Goal: Information Seeking & Learning: Learn about a topic

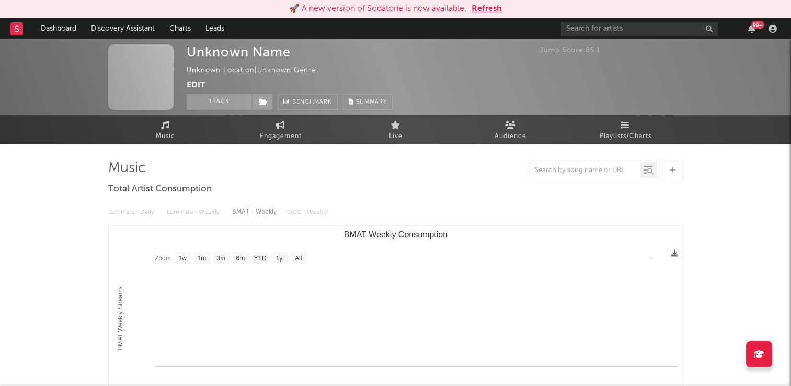
select select "1w"
click at [490, 9] on button "Refresh" at bounding box center [486, 9] width 30 height 13
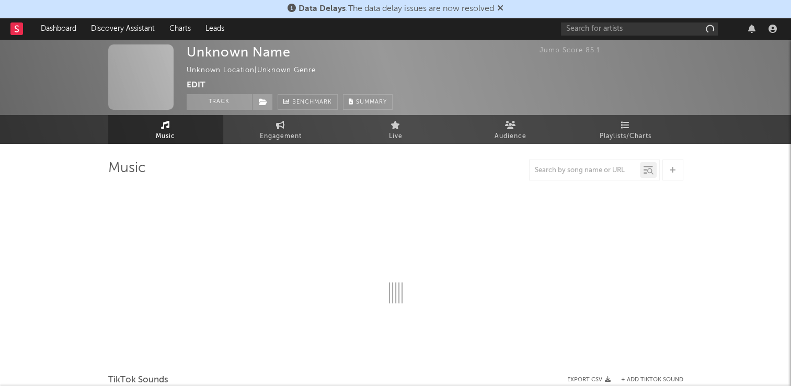
select select "1w"
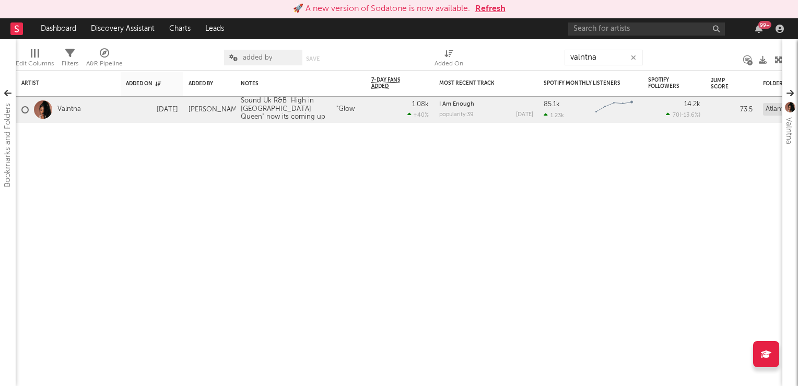
click at [612, 56] on input "valntna" at bounding box center [604, 58] width 78 height 16
type input "v"
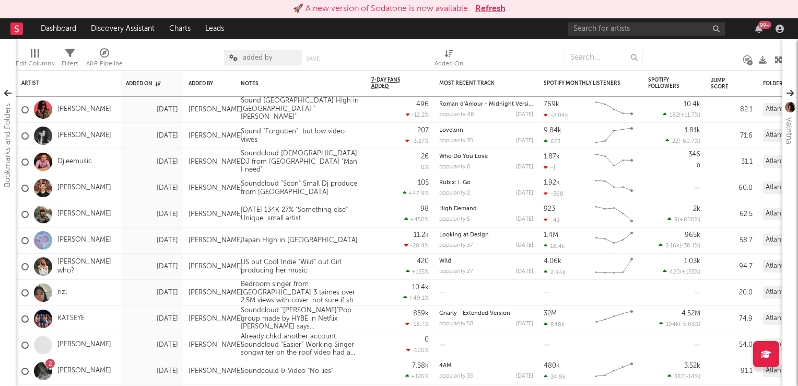
click at [497, 10] on button "Refresh" at bounding box center [491, 9] width 30 height 13
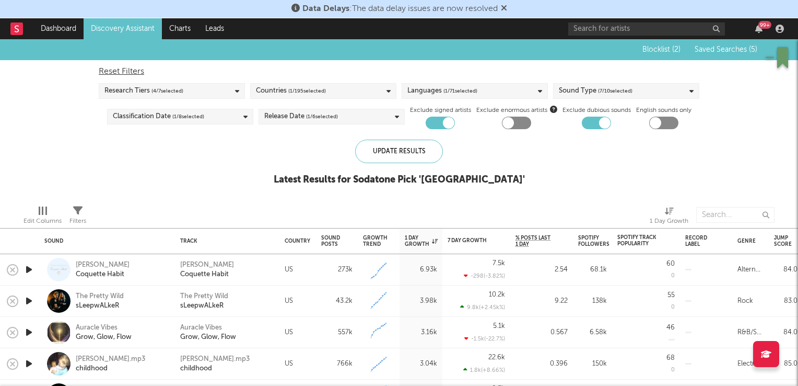
click at [178, 32] on link "Charts" at bounding box center [180, 28] width 36 height 21
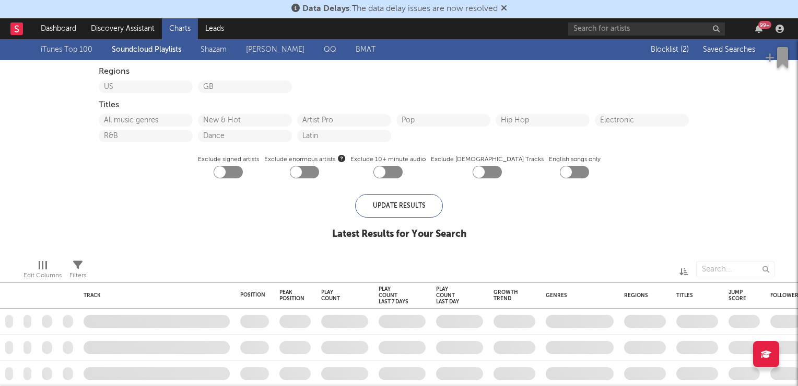
checkbox input "true"
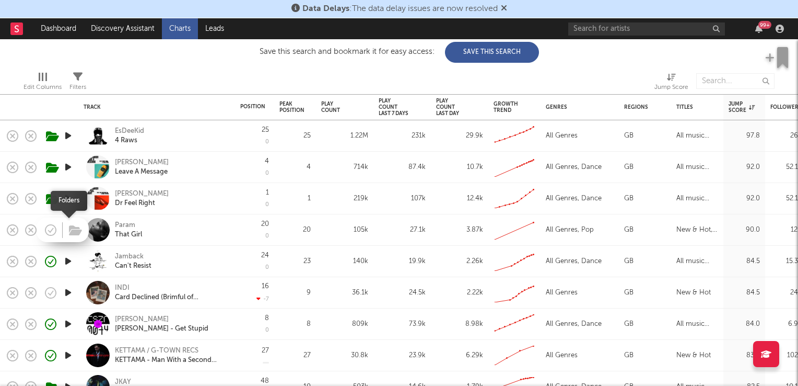
click at [65, 230] on span at bounding box center [74, 230] width 19 height 18
click at [66, 229] on icon "button" at bounding box center [68, 229] width 11 height 13
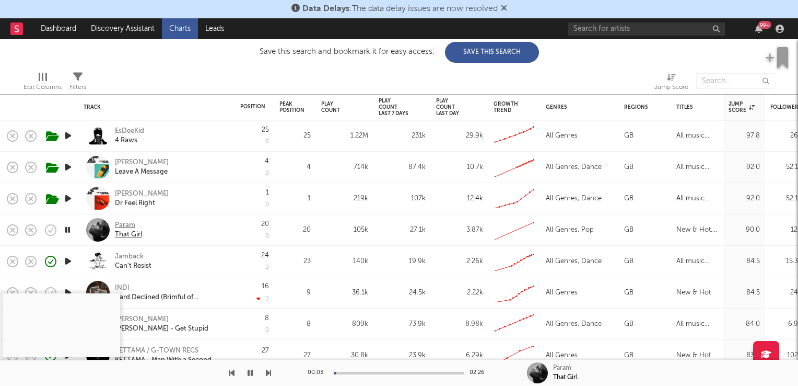
click at [129, 226] on div "Param" at bounding box center [128, 225] width 27 height 9
click at [129, 223] on div "Param" at bounding box center [128, 225] width 27 height 9
click at [68, 231] on icon "button" at bounding box center [68, 229] width 10 height 13
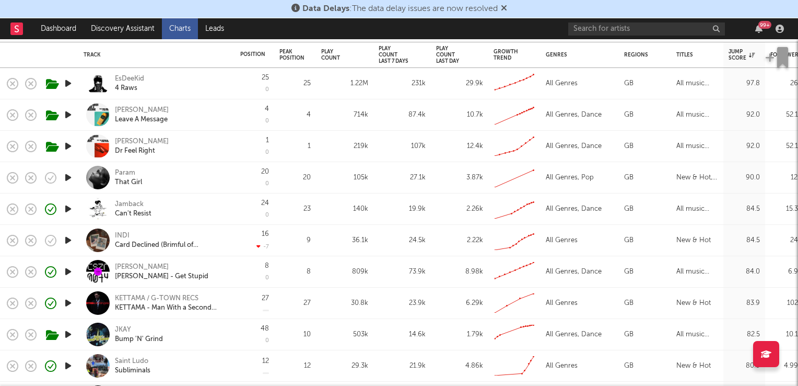
click at [67, 239] on icon "button" at bounding box center [68, 240] width 11 height 13
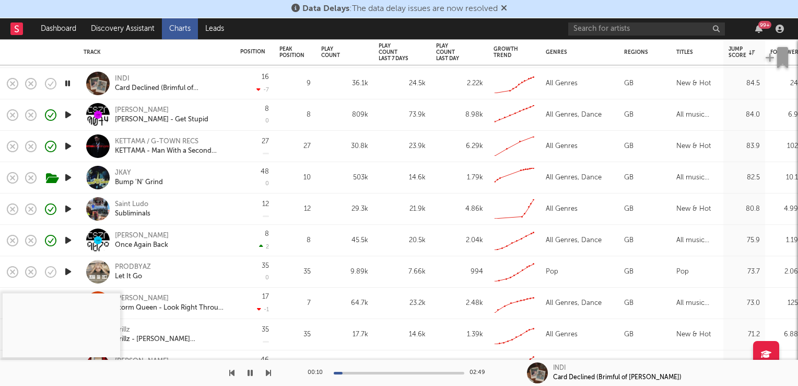
click at [68, 84] on icon "button" at bounding box center [68, 83] width 10 height 13
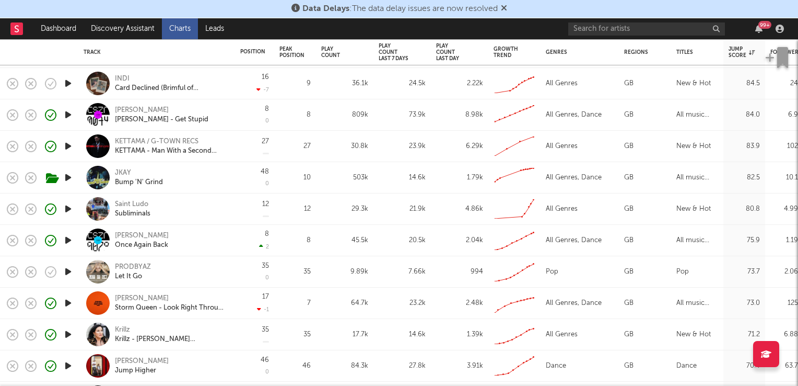
click at [65, 272] on icon "button" at bounding box center [68, 271] width 11 height 13
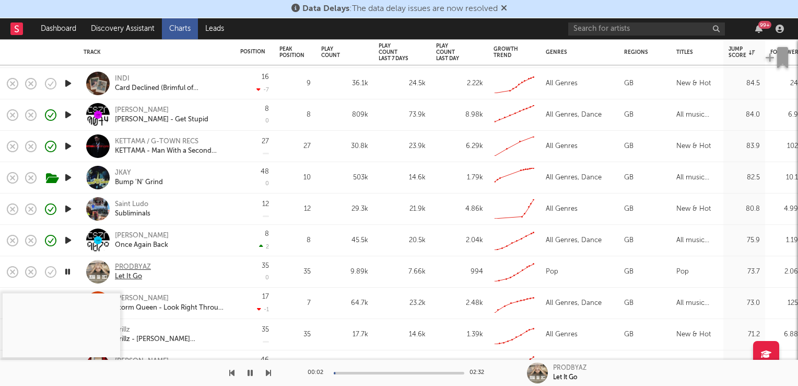
click at [130, 267] on div "PRODBYAZ" at bounding box center [133, 266] width 36 height 9
click at [71, 270] on icon "button" at bounding box center [68, 271] width 10 height 13
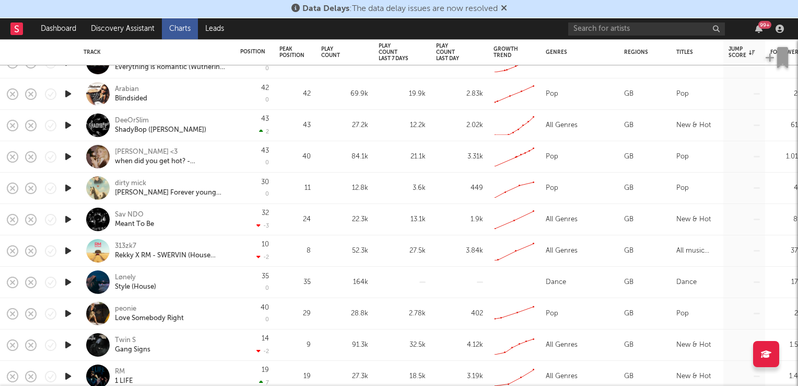
click at [66, 185] on icon "button" at bounding box center [68, 187] width 11 height 13
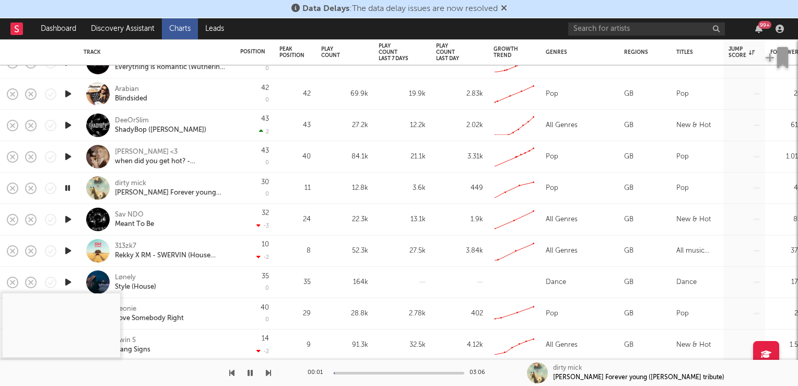
click at [66, 185] on icon "button" at bounding box center [68, 187] width 10 height 13
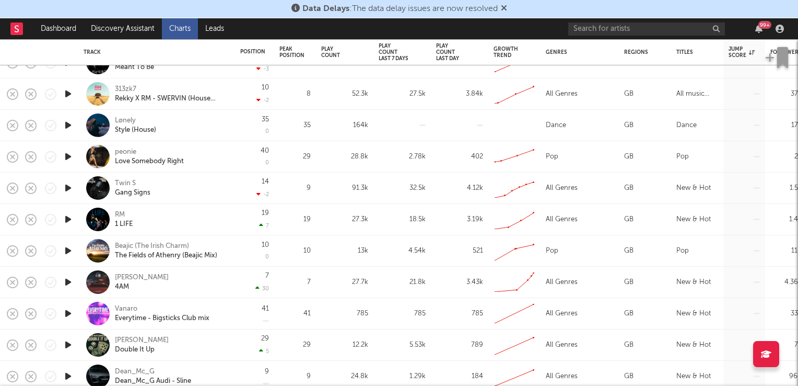
click at [71, 221] on icon "button" at bounding box center [68, 219] width 11 height 13
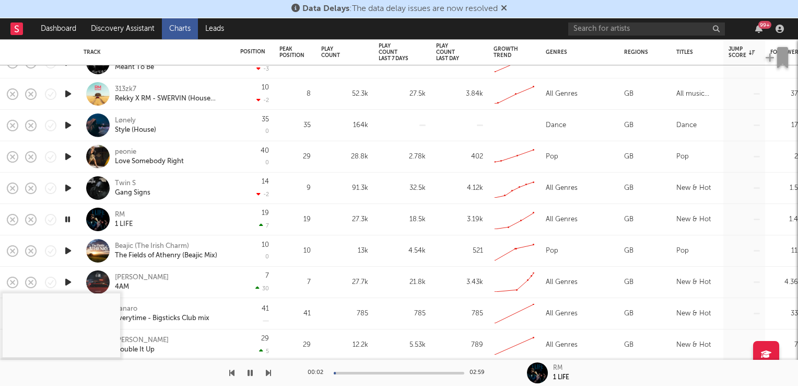
click at [71, 221] on icon "button" at bounding box center [68, 219] width 10 height 13
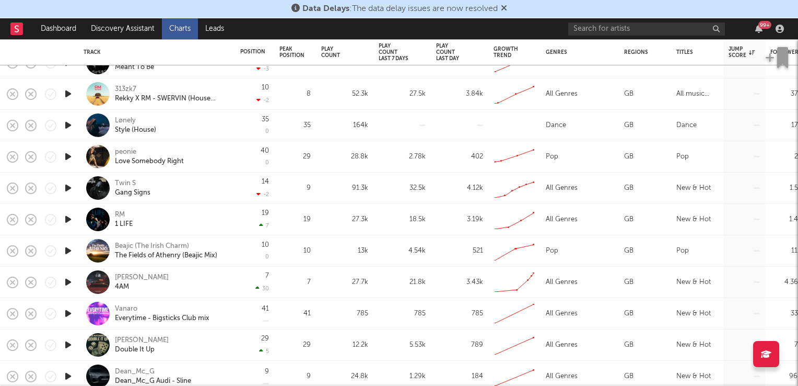
click at [120, 214] on div "RM" at bounding box center [120, 214] width 10 height 9
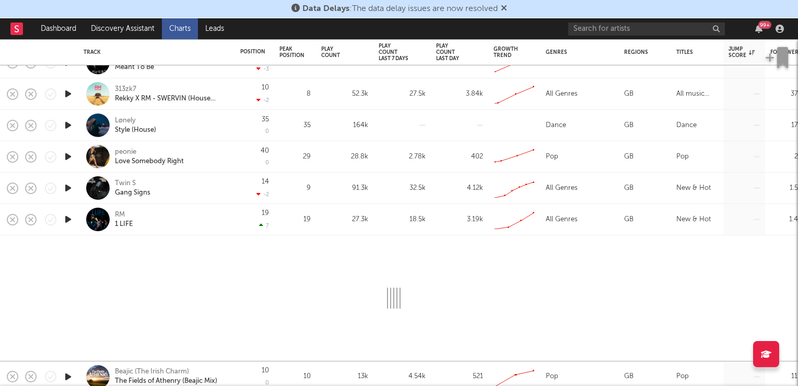
select select "1w"
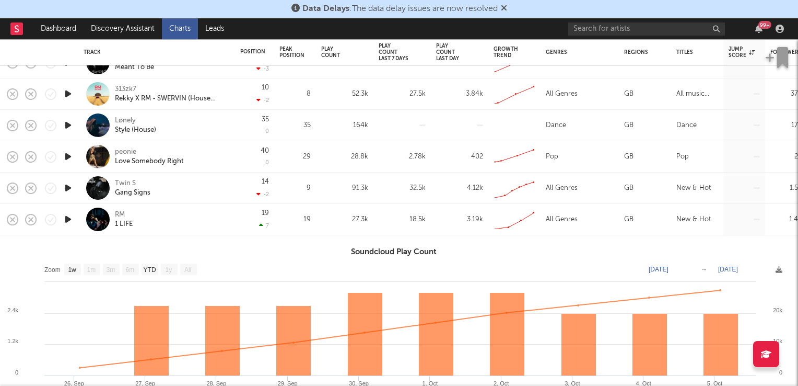
click at [120, 222] on div "1 LIFE" at bounding box center [124, 223] width 18 height 9
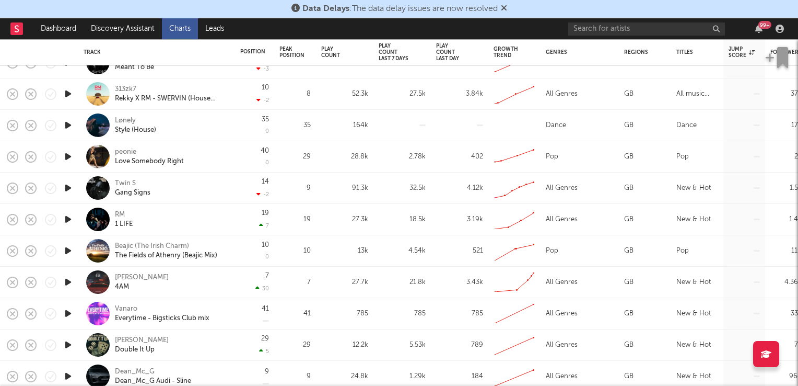
click at [68, 222] on icon "button" at bounding box center [68, 219] width 11 height 13
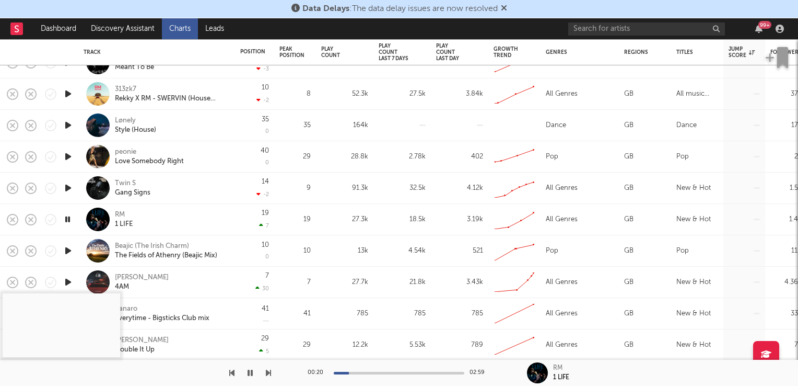
click at [69, 222] on icon "button" at bounding box center [68, 219] width 10 height 13
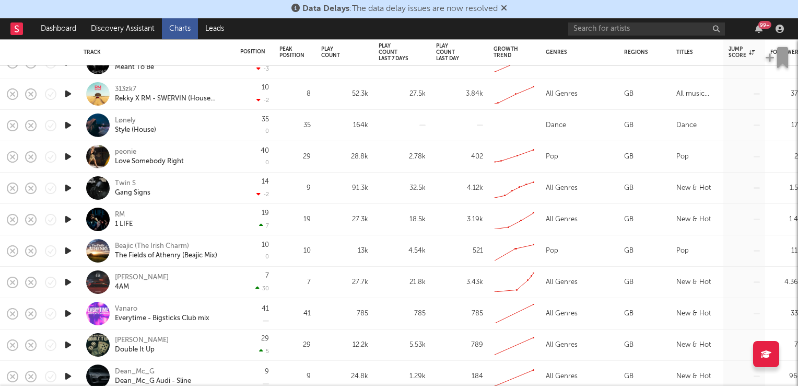
click at [65, 221] on icon "button" at bounding box center [68, 219] width 11 height 13
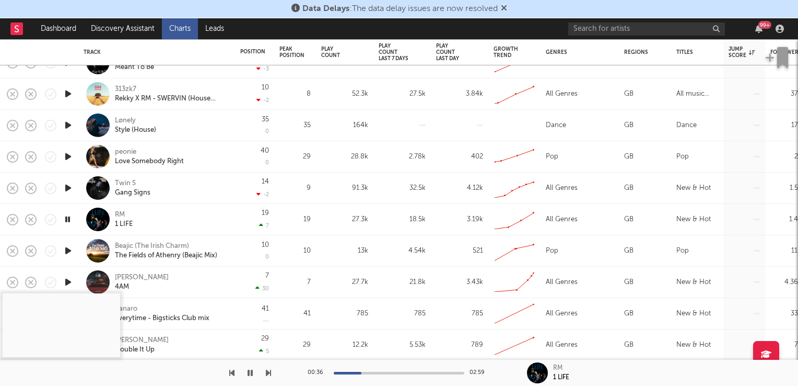
click at [65, 218] on icon "button" at bounding box center [68, 219] width 10 height 13
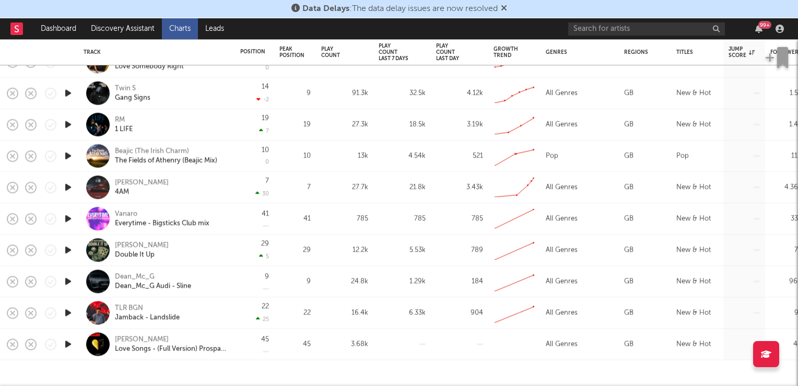
click at [66, 252] on icon "button" at bounding box center [68, 250] width 11 height 13
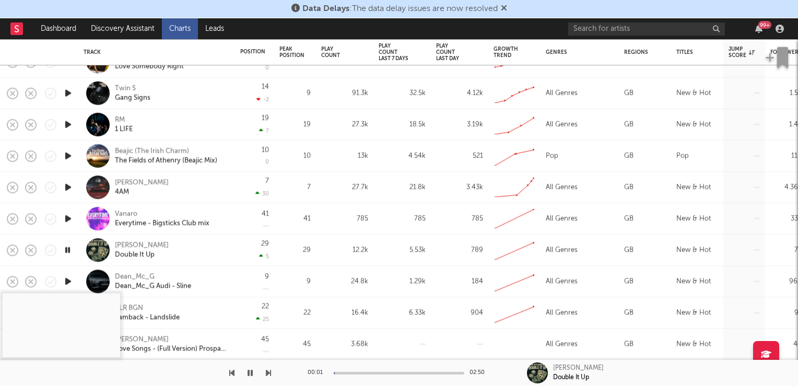
click at [130, 246] on div "Ben Hutchinson" at bounding box center [142, 244] width 54 height 9
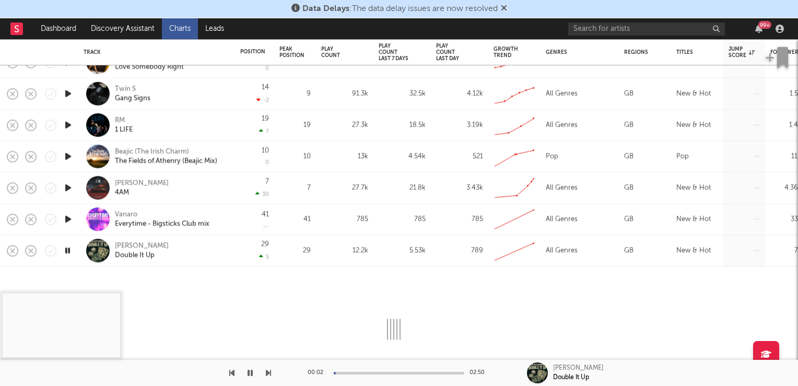
select select "1w"
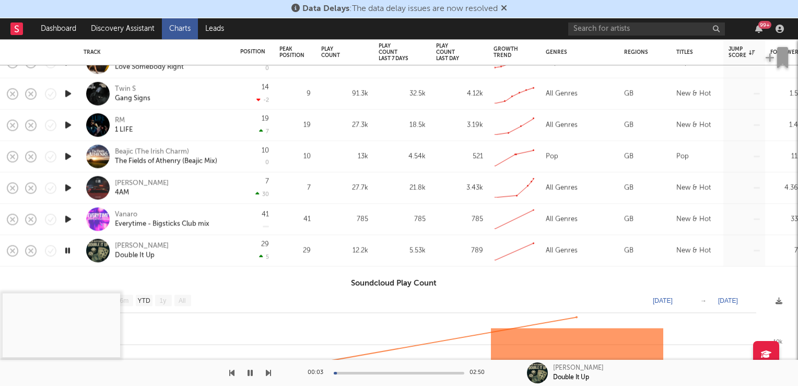
click at [148, 246] on div "Ben Hutchinson" at bounding box center [142, 245] width 54 height 9
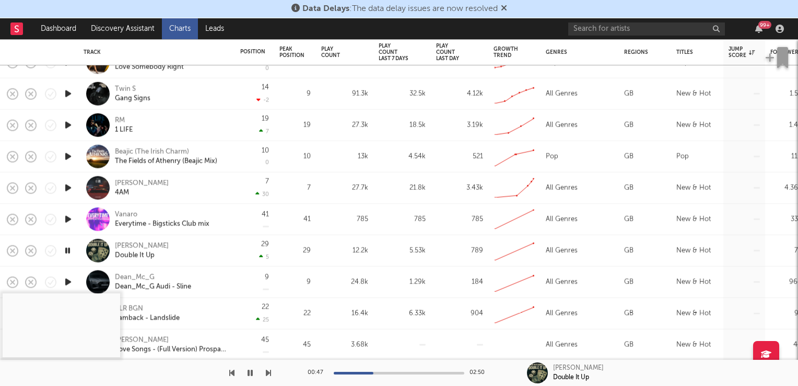
click at [66, 250] on icon "button" at bounding box center [68, 250] width 10 height 13
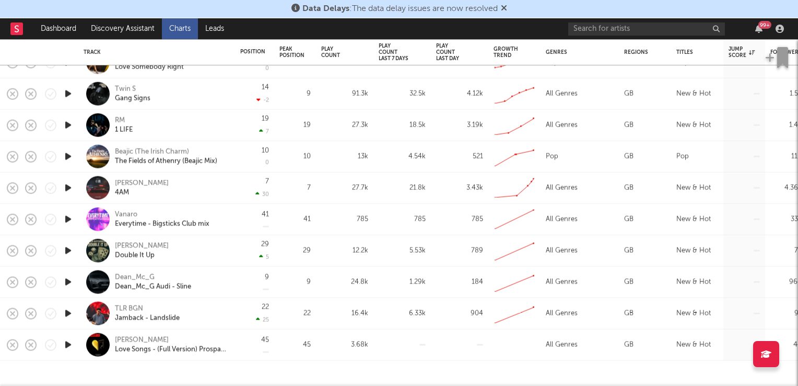
click at [66, 250] on icon "button" at bounding box center [68, 250] width 11 height 13
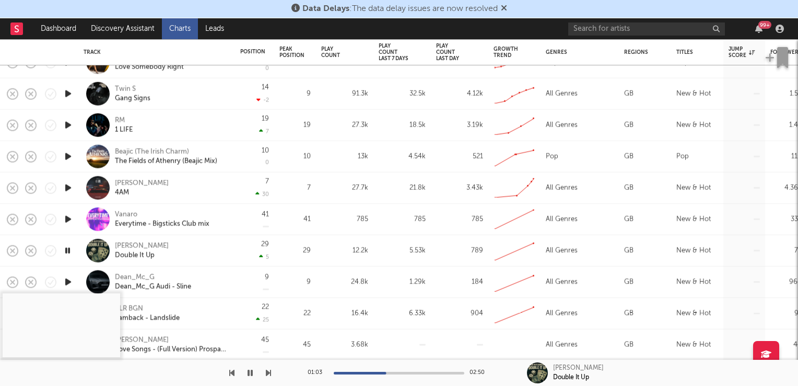
click at [68, 248] on icon "button" at bounding box center [68, 250] width 10 height 13
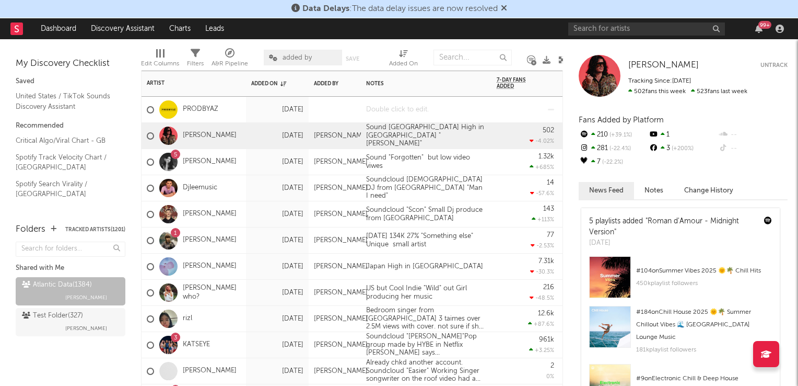
click at [424, 111] on div at bounding box center [426, 110] width 131 height 26
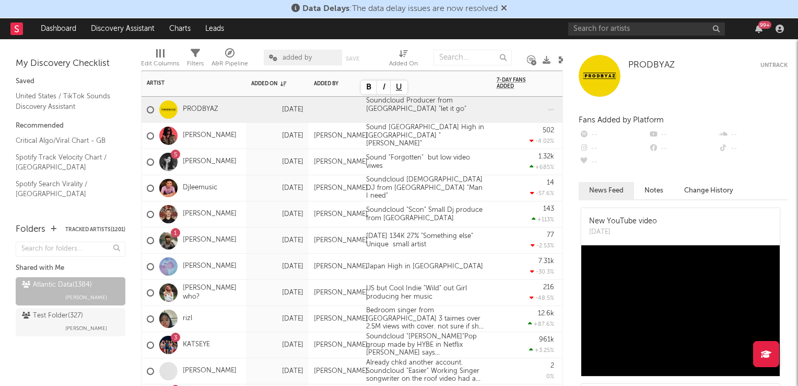
drag, startPoint x: 247, startPoint y: 168, endPoint x: 248, endPoint y: 160, distance: 8.5
click at [247, 168] on div "[DATE]" at bounding box center [277, 162] width 63 height 26
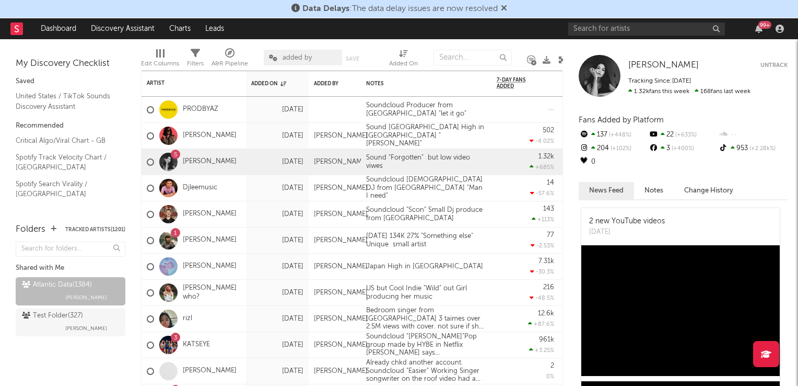
click at [562, 61] on icon at bounding box center [563, 60] width 8 height 8
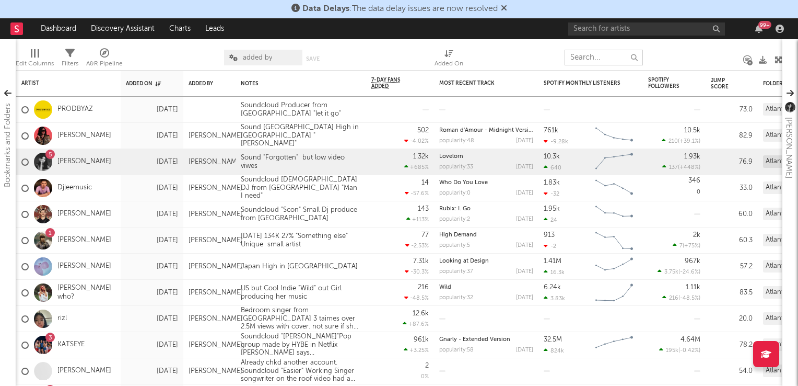
click at [582, 57] on input "text" at bounding box center [604, 58] width 78 height 16
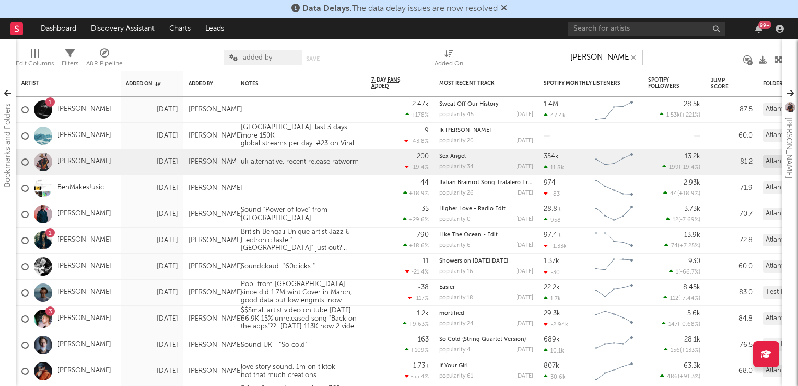
type input "ben ha"
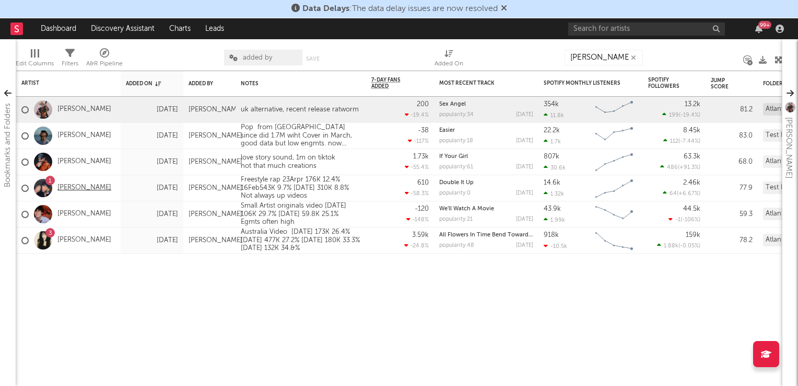
click at [90, 188] on link "Ben Hutchinson" at bounding box center [84, 187] width 54 height 9
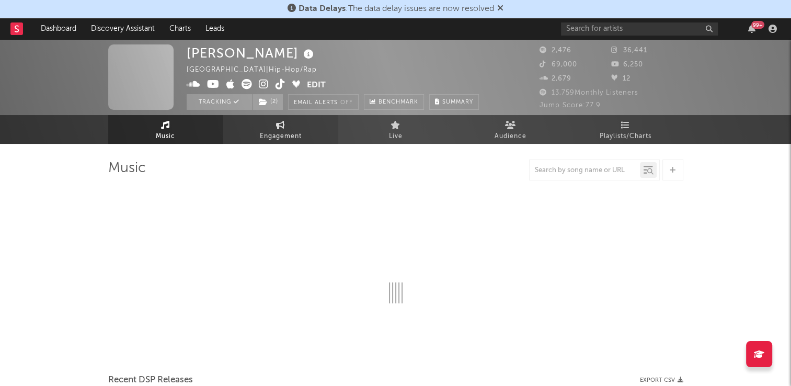
select select "6m"
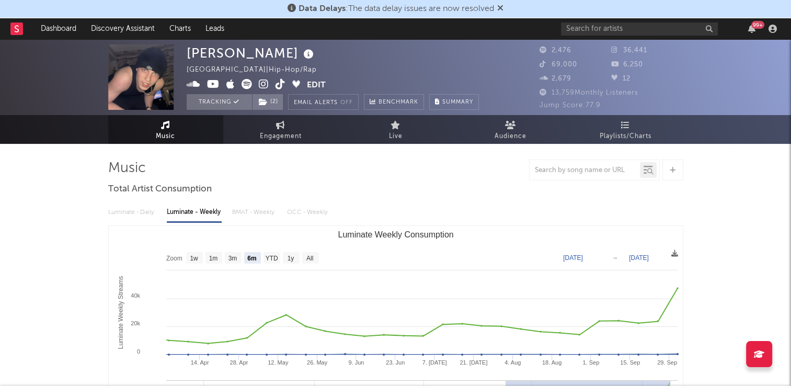
click at [282, 88] on icon at bounding box center [280, 84] width 10 height 10
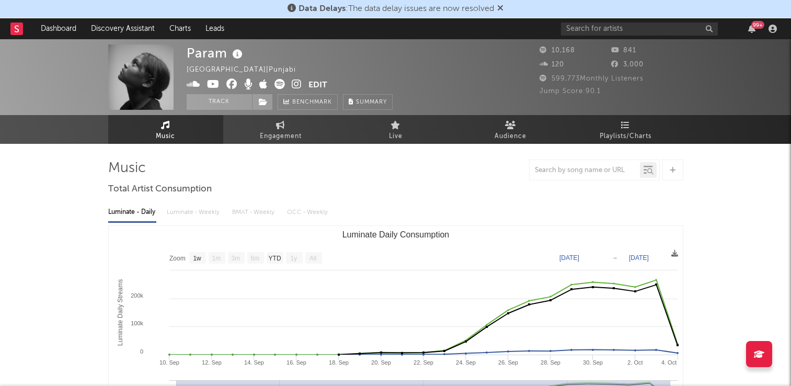
select select "1w"
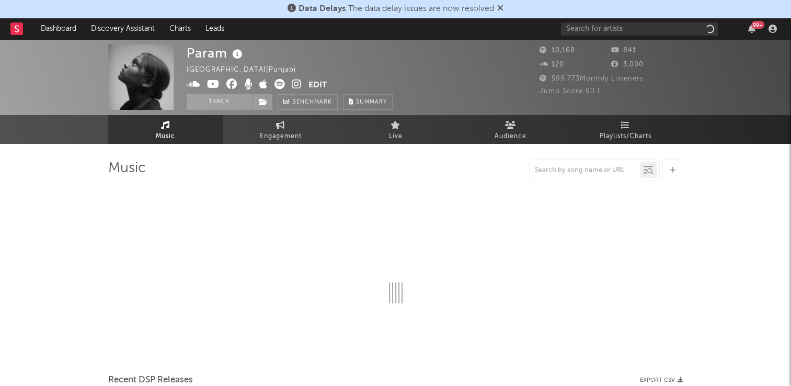
select select "1w"
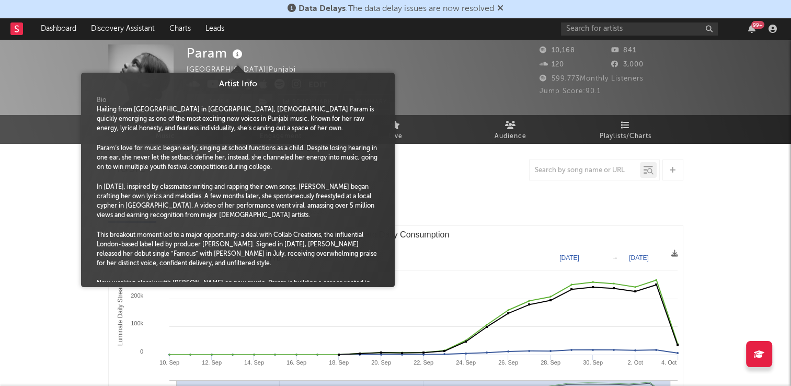
click at [238, 55] on icon at bounding box center [237, 54] width 15 height 15
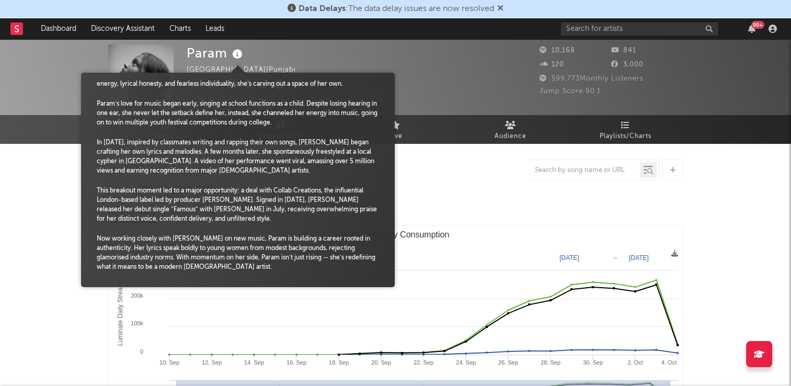
click at [320, 56] on div "Param India | Punjabi Edit Track Benchmark Summary" at bounding box center [290, 76] width 206 height 65
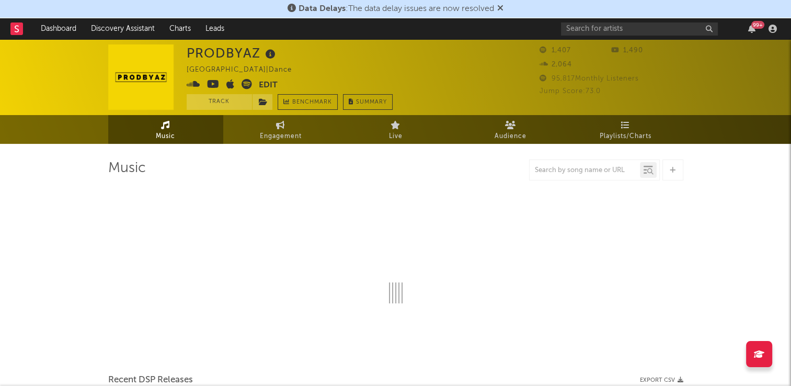
select select "6m"
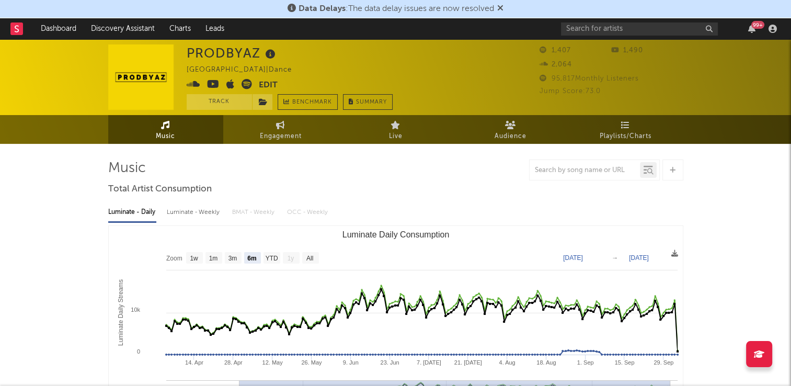
click at [274, 55] on icon at bounding box center [270, 54] width 15 height 15
click at [319, 53] on div "PRODBYAZ [GEOGRAPHIC_DATA] | Dance Edit Track Benchmark Summary" at bounding box center [290, 76] width 206 height 65
click at [215, 102] on button "Track" at bounding box center [219, 102] width 65 height 16
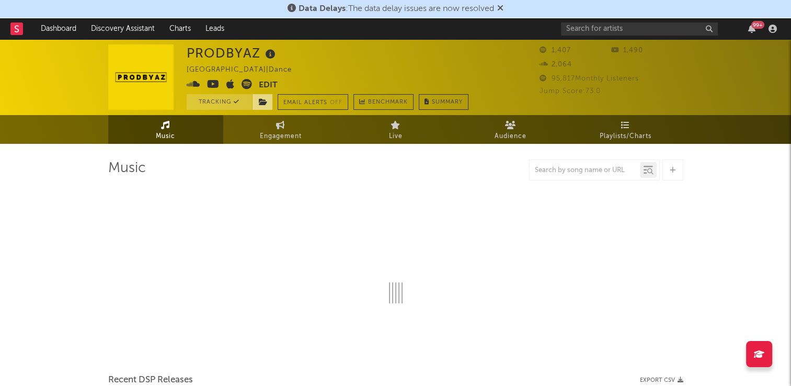
select select "6m"
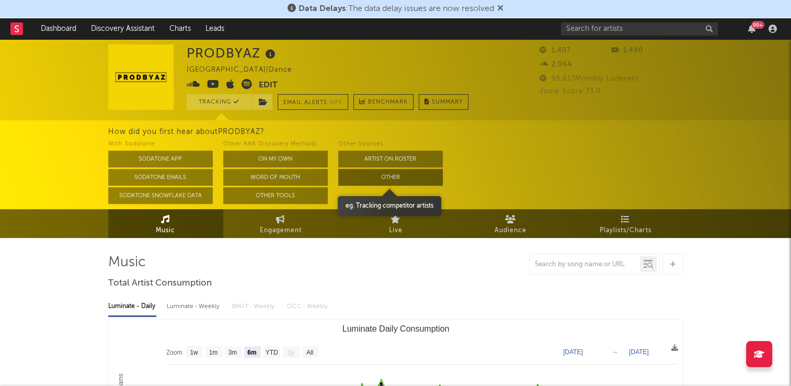
click at [367, 179] on button "Other" at bounding box center [390, 177] width 105 height 17
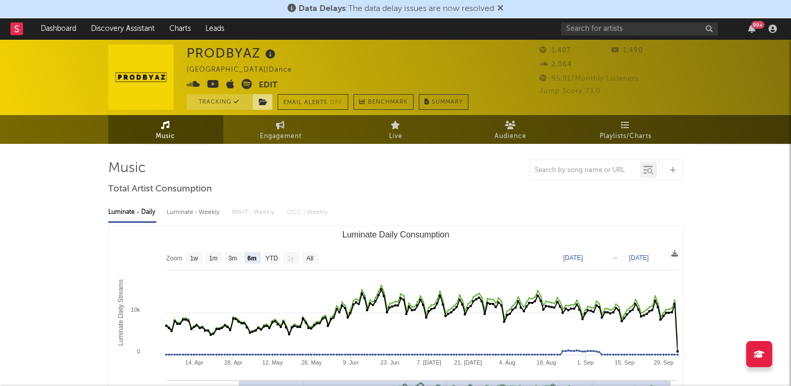
click at [262, 103] on icon at bounding box center [263, 101] width 9 height 7
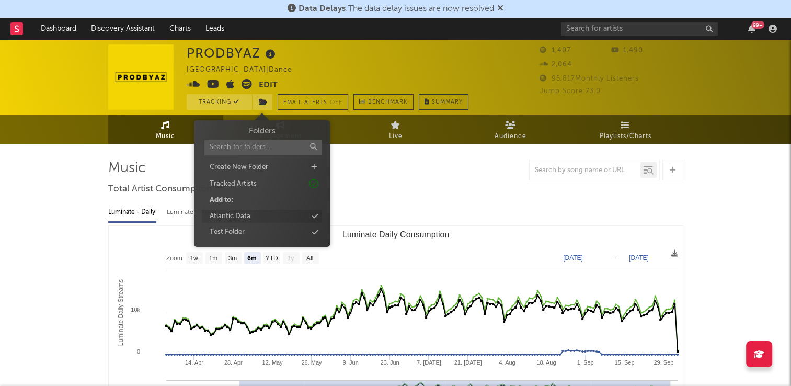
click at [261, 214] on div "Atlantic Data" at bounding box center [262, 217] width 120 height 14
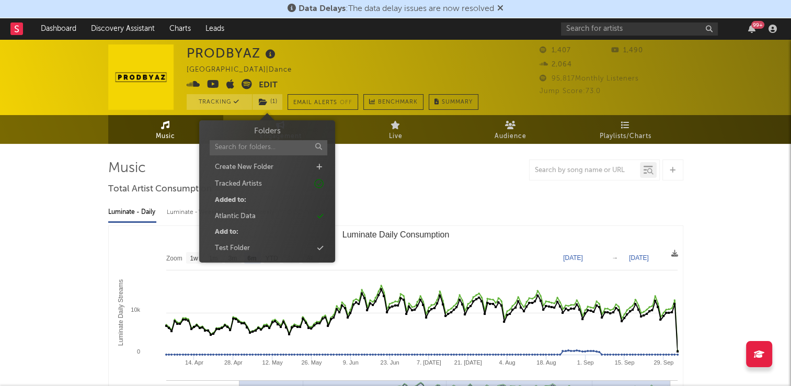
click at [372, 70] on div "PRODBYAZ [GEOGRAPHIC_DATA] | Dance Edit Tracking ( 1 ) Email Alerts Off Benchma…" at bounding box center [333, 76] width 292 height 65
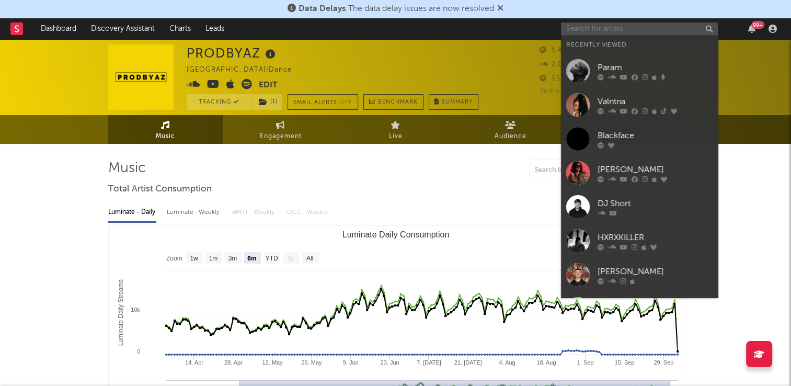
click at [659, 30] on input "text" at bounding box center [639, 28] width 157 height 13
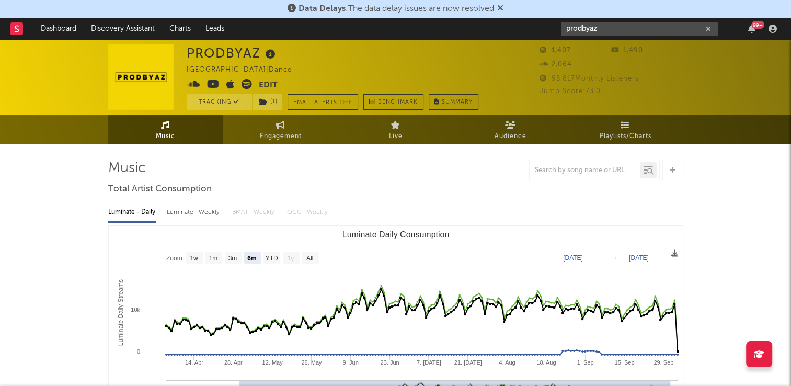
type input "prodbyaz"
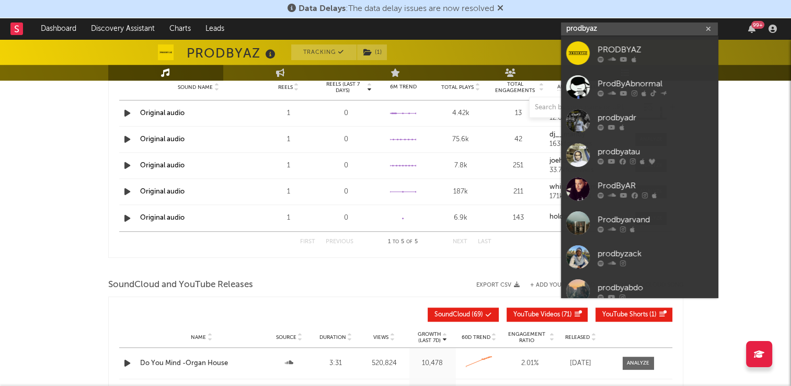
scroll to position [836, 0]
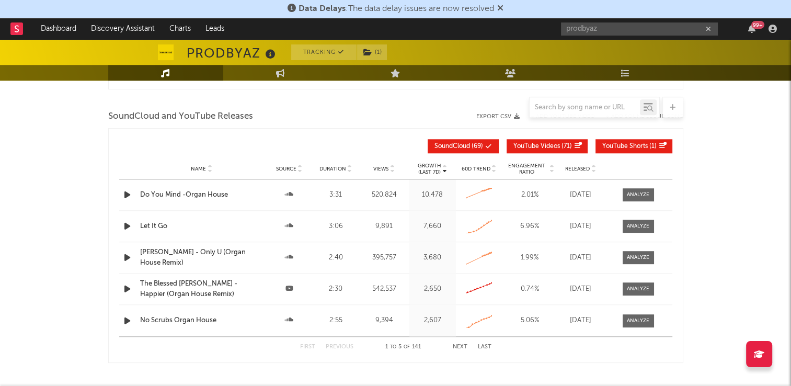
scroll to position [941, 0]
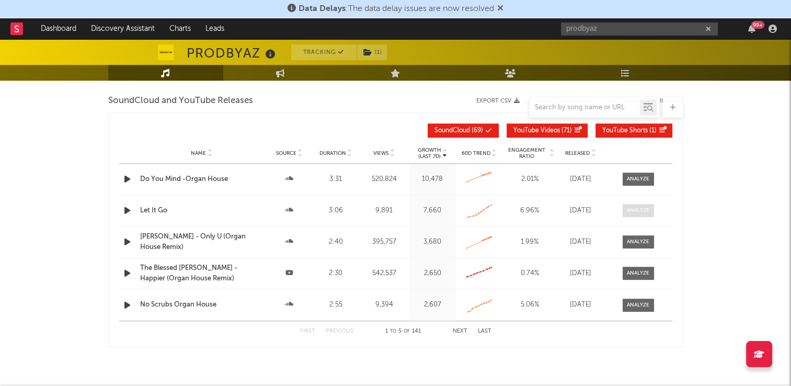
click at [640, 210] on div at bounding box center [638, 210] width 22 height 8
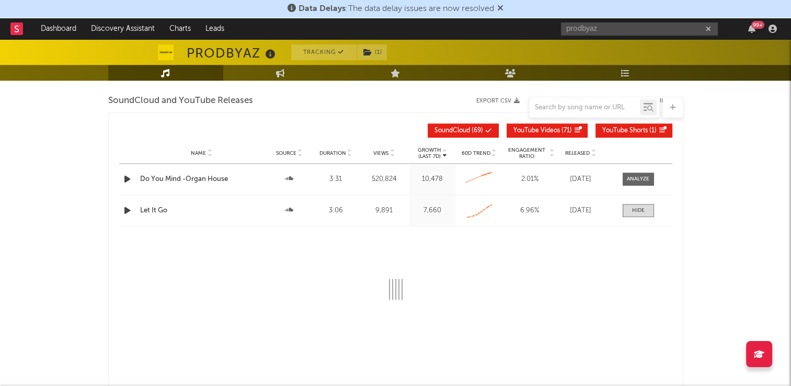
select select "All"
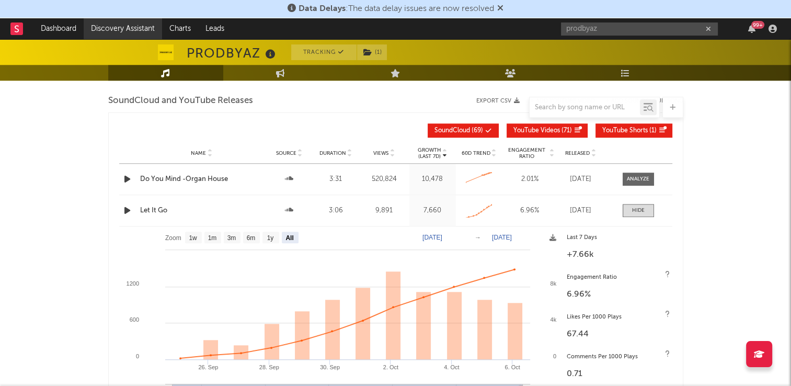
click at [126, 27] on link "Discovery Assistant" at bounding box center [123, 28] width 78 height 21
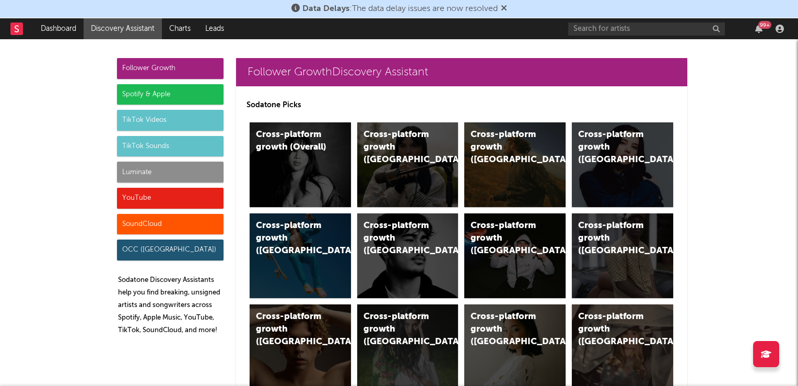
click at [163, 122] on div "TikTok Videos" at bounding box center [170, 120] width 107 height 21
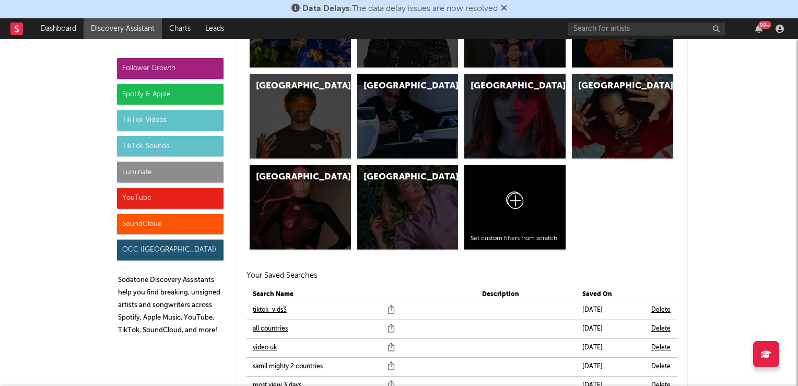
scroll to position [3505, 0]
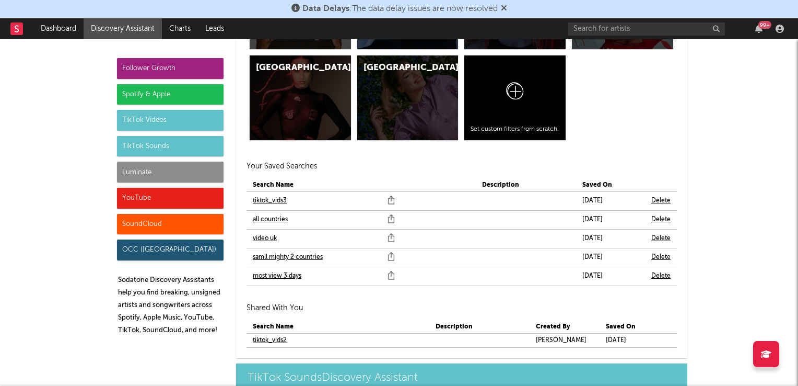
click at [265, 236] on link "video uk" at bounding box center [265, 238] width 24 height 13
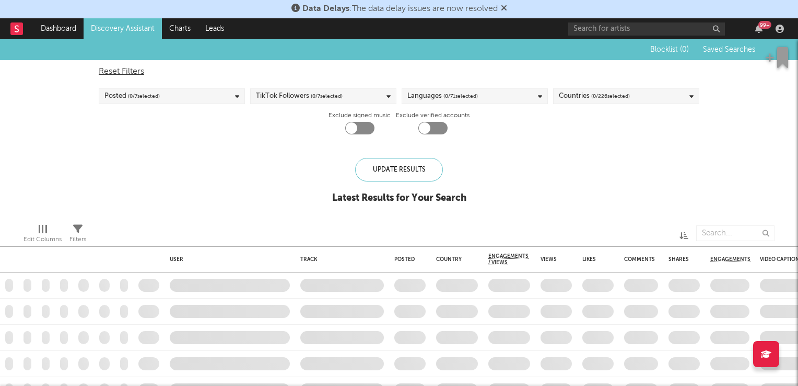
checkbox input "true"
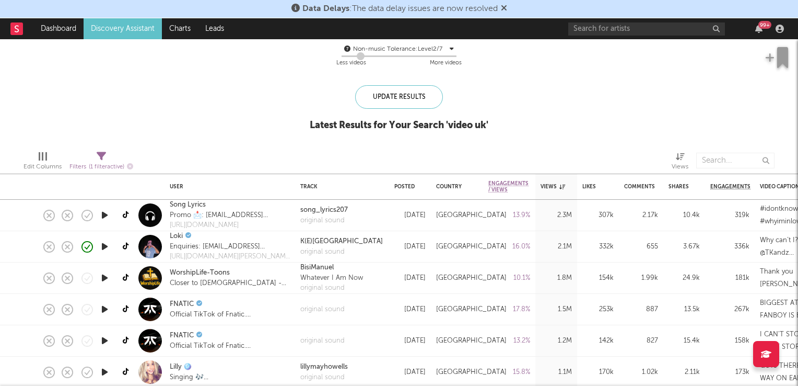
click at [102, 246] on icon "button" at bounding box center [104, 246] width 11 height 13
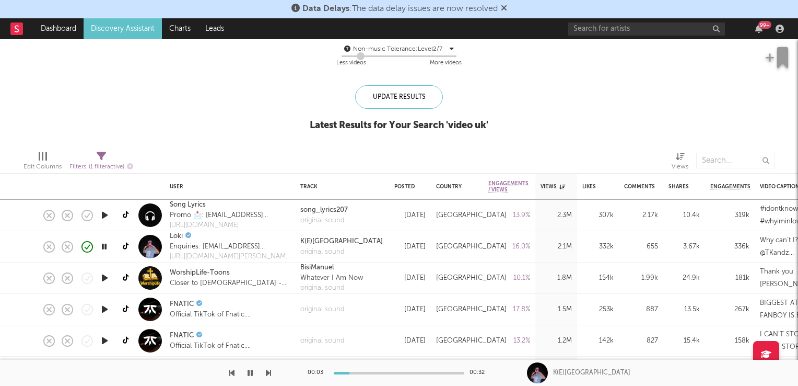
click at [102, 246] on icon "button" at bounding box center [104, 246] width 10 height 13
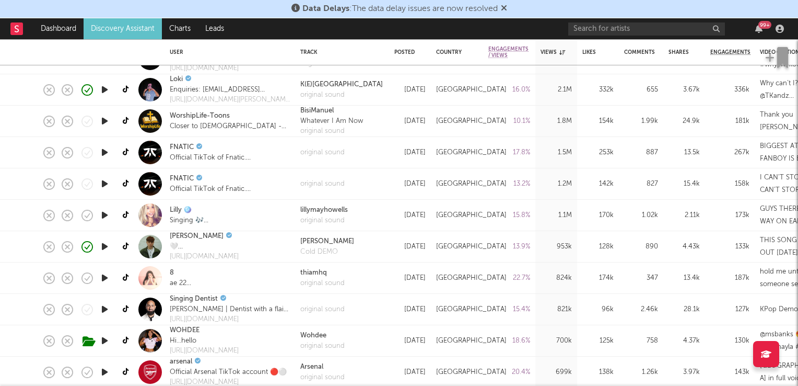
click at [107, 214] on icon "button" at bounding box center [104, 215] width 11 height 13
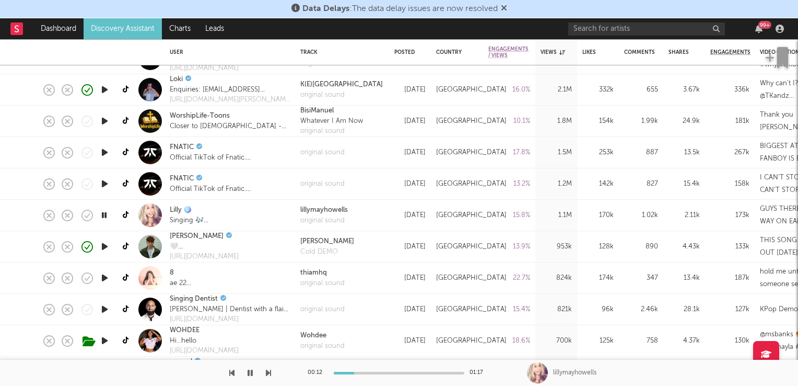
click at [106, 213] on icon "button" at bounding box center [104, 215] width 10 height 13
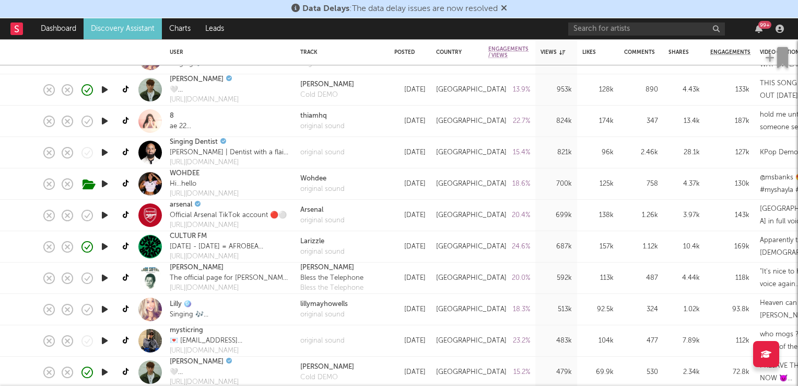
click at [106, 152] on icon "button" at bounding box center [104, 152] width 11 height 13
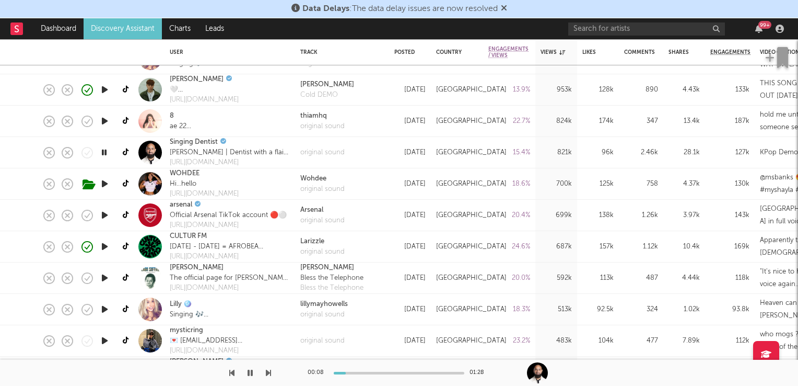
click at [106, 152] on icon "button" at bounding box center [104, 152] width 10 height 13
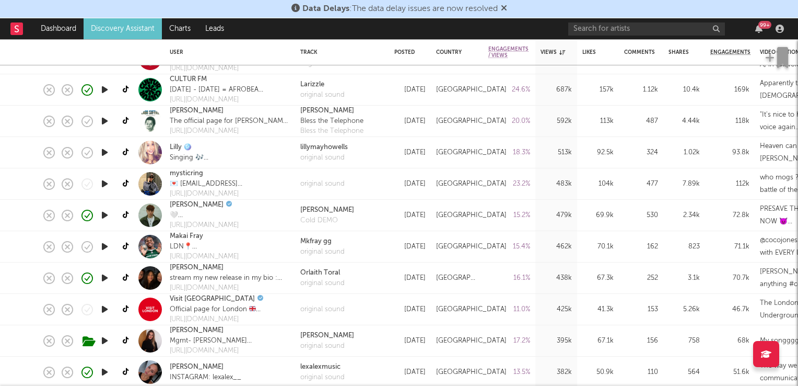
click at [106, 149] on icon "button" at bounding box center [104, 152] width 11 height 13
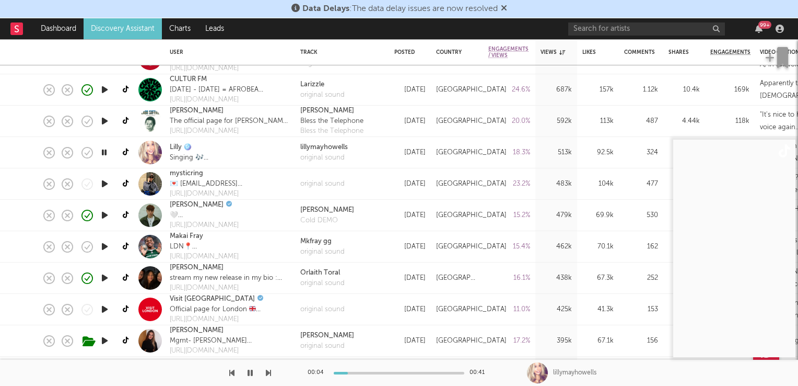
click at [106, 149] on icon "button" at bounding box center [104, 152] width 10 height 13
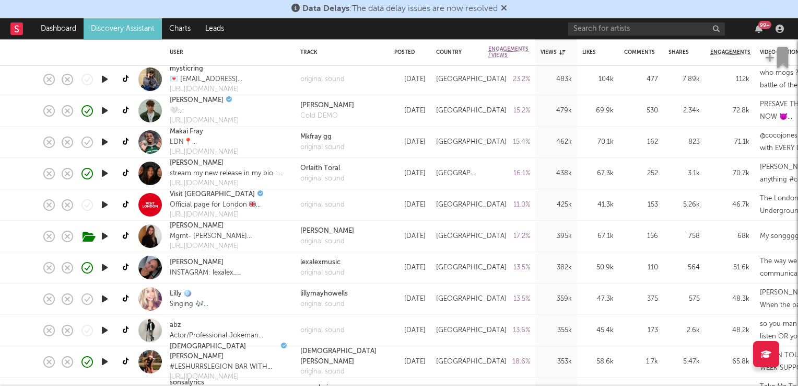
click at [105, 176] on icon "button" at bounding box center [104, 173] width 11 height 13
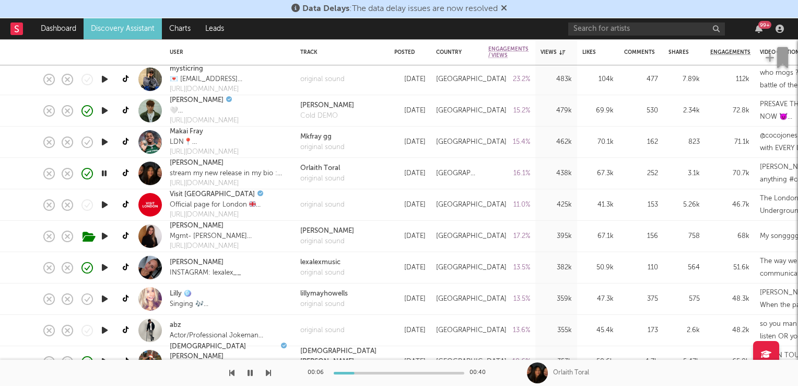
click at [100, 172] on icon "button" at bounding box center [104, 173] width 10 height 13
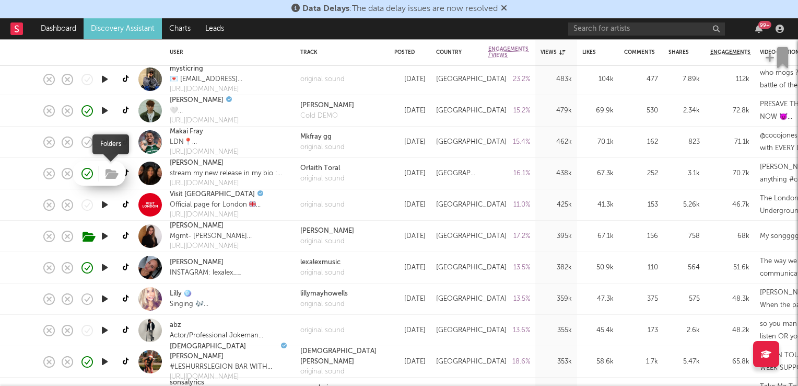
click at [109, 175] on icon "button" at bounding box center [112, 173] width 13 height 11
click at [187, 164] on link "orlaith toral" at bounding box center [197, 163] width 54 height 10
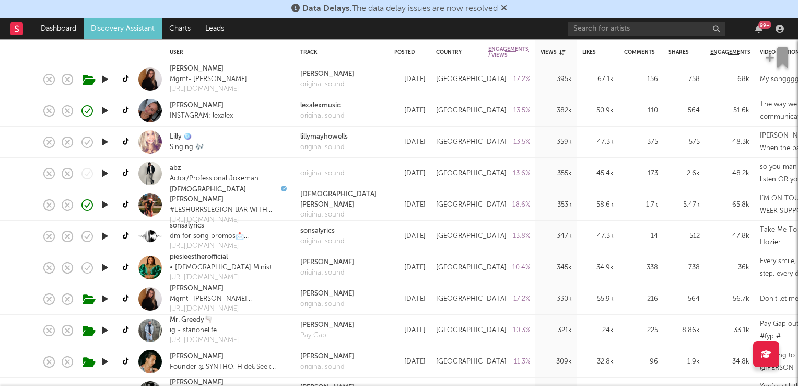
click at [104, 173] on icon "button" at bounding box center [104, 173] width 11 height 13
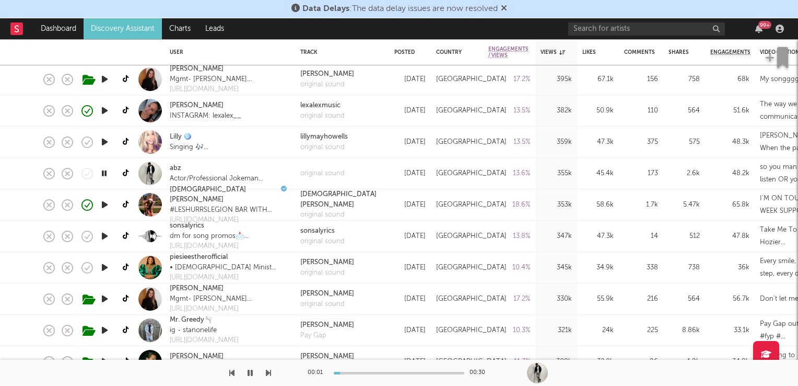
click at [104, 173] on icon "button" at bounding box center [104, 173] width 10 height 13
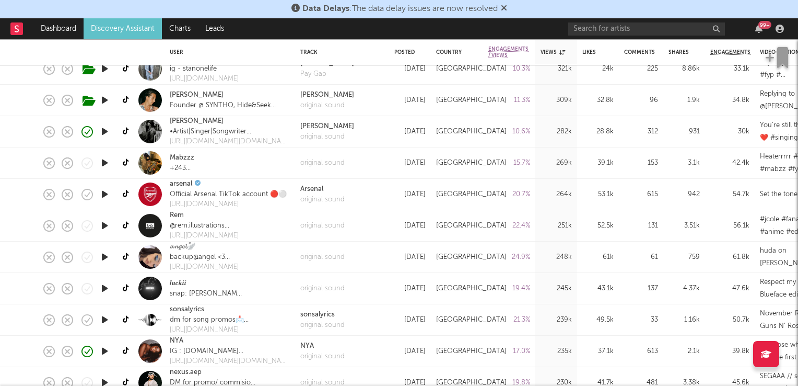
click at [104, 163] on icon "button" at bounding box center [104, 162] width 11 height 13
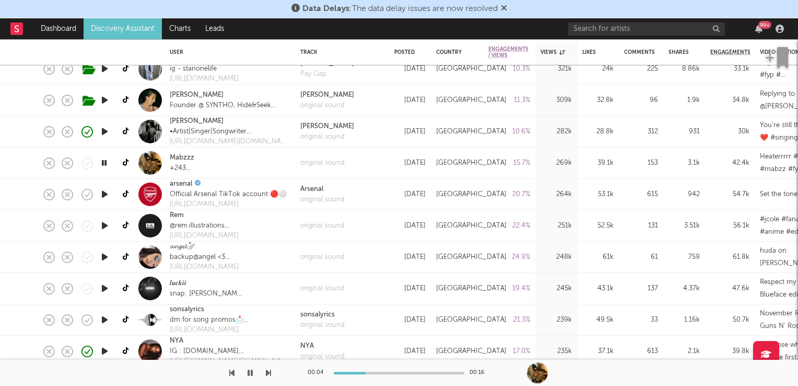
click at [104, 163] on icon "button" at bounding box center [104, 162] width 10 height 13
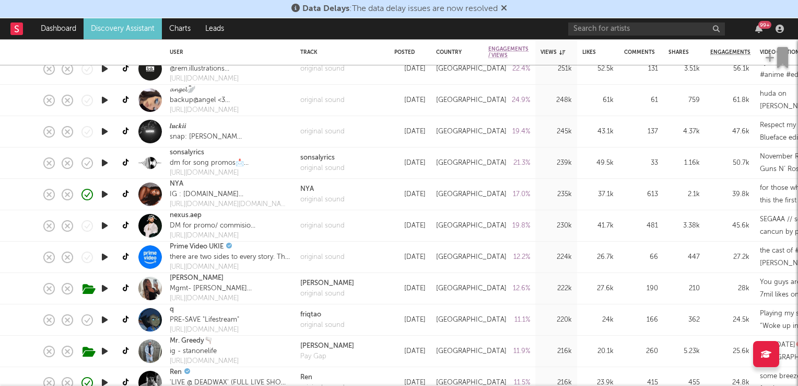
click at [103, 192] on icon "button" at bounding box center [104, 194] width 11 height 13
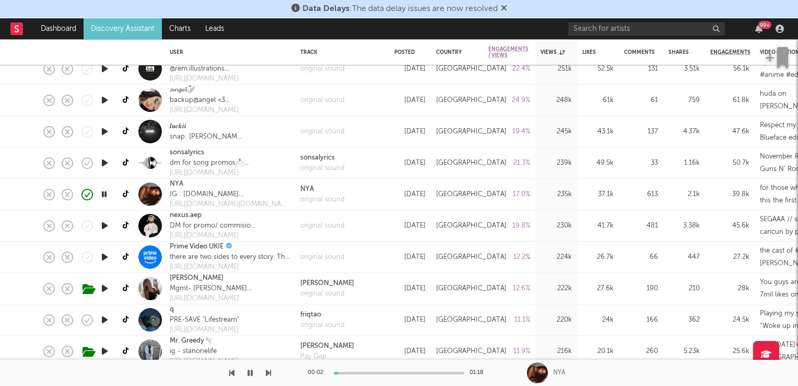
click at [103, 192] on icon "button" at bounding box center [104, 194] width 10 height 13
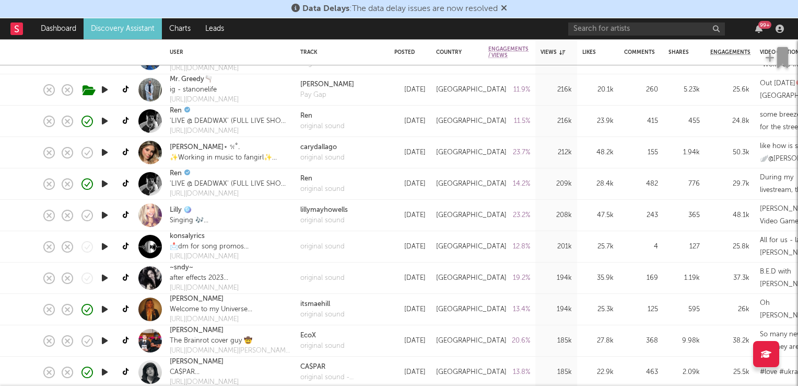
click at [102, 152] on icon "button" at bounding box center [104, 152] width 11 height 13
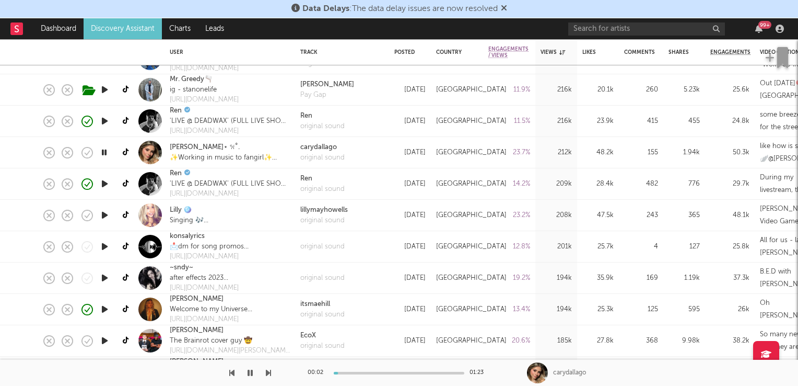
click at [102, 152] on icon "button" at bounding box center [104, 152] width 10 height 13
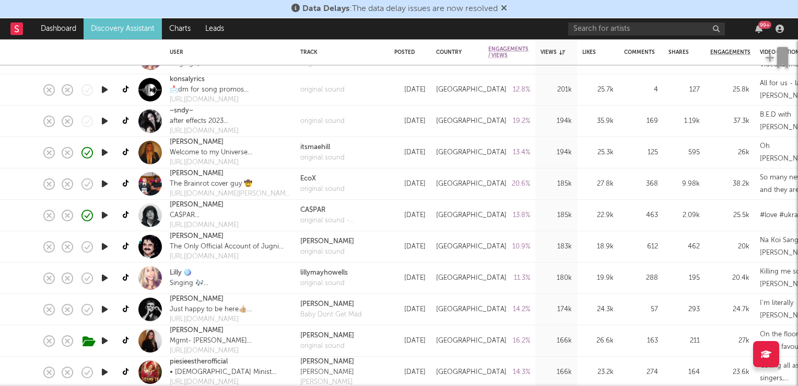
click at [103, 153] on icon "button" at bounding box center [104, 152] width 11 height 13
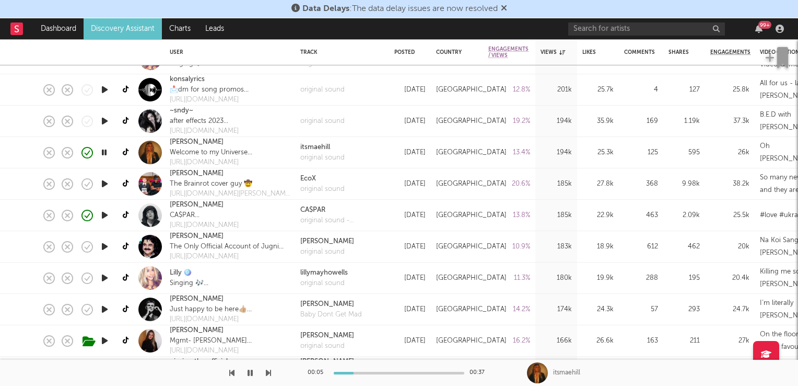
click at [105, 153] on icon "button" at bounding box center [104, 152] width 10 height 13
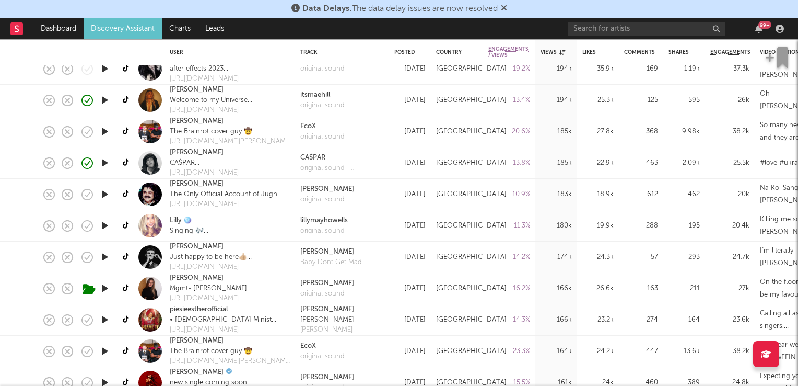
click at [102, 161] on icon "button" at bounding box center [104, 162] width 11 height 13
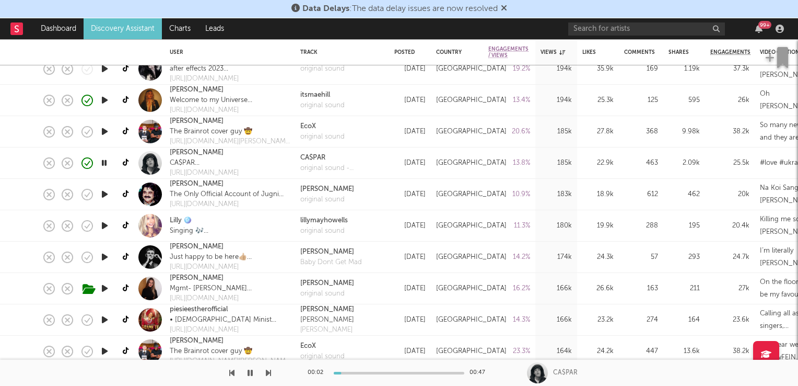
click at [102, 161] on icon "button" at bounding box center [104, 162] width 10 height 13
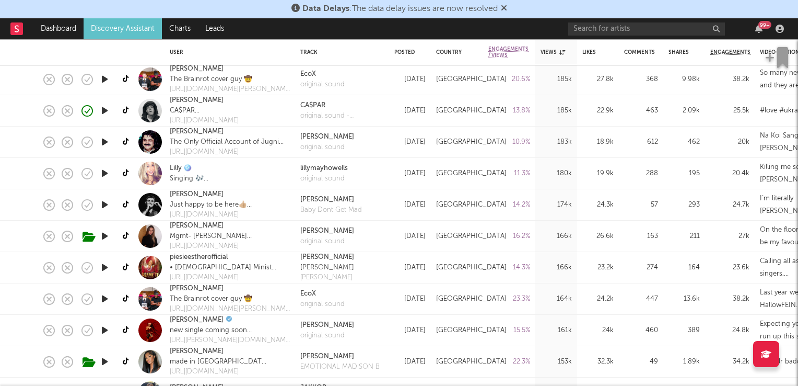
click at [105, 203] on icon "button" at bounding box center [104, 204] width 11 height 13
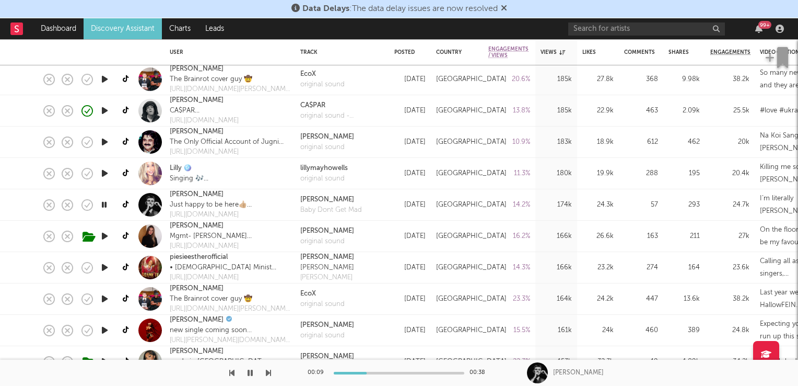
click at [103, 206] on icon "button" at bounding box center [104, 204] width 10 height 13
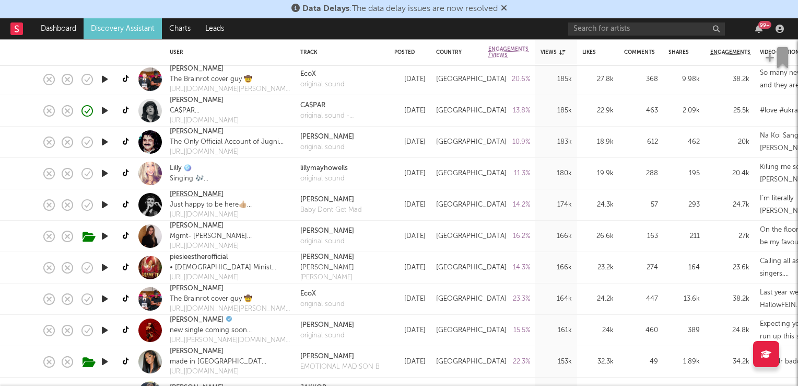
click at [200, 195] on link "Ethan Holt" at bounding box center [197, 194] width 54 height 10
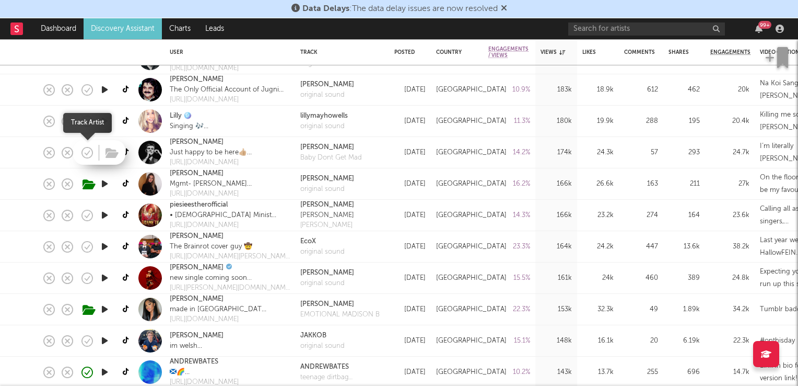
click at [86, 150] on icon "button" at bounding box center [87, 152] width 15 height 15
click at [112, 154] on icon "button" at bounding box center [112, 152] width 13 height 11
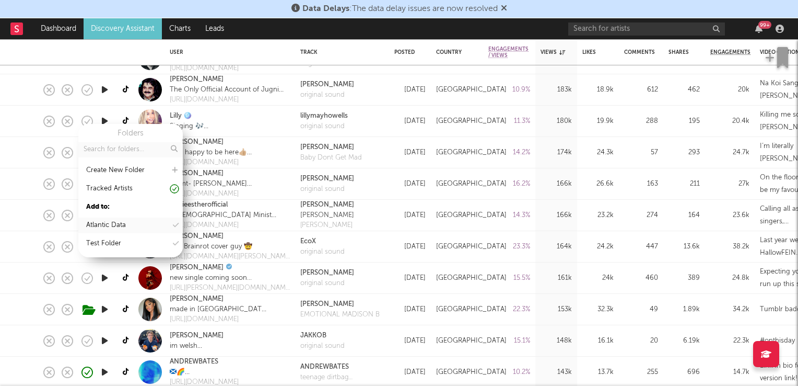
click at [125, 226] on div "Atlantic Data" at bounding box center [106, 225] width 40 height 13
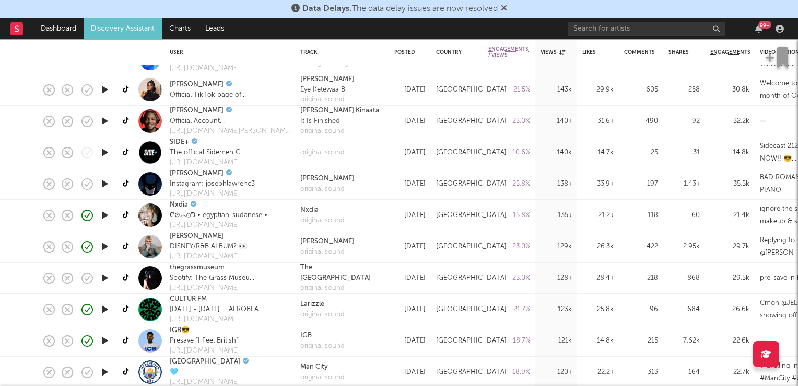
click at [107, 184] on icon "button" at bounding box center [104, 183] width 11 height 13
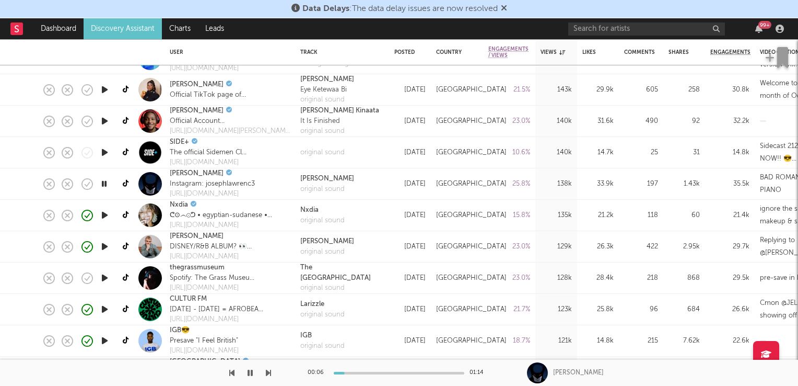
click at [102, 184] on icon "button" at bounding box center [104, 183] width 10 height 13
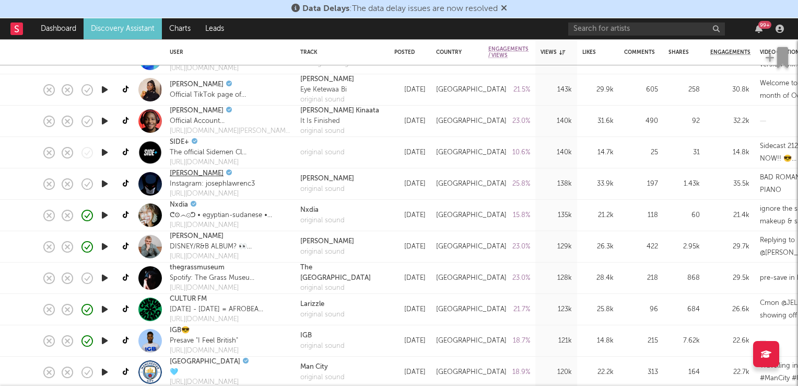
click at [205, 172] on link "[PERSON_NAME]" at bounding box center [197, 173] width 54 height 10
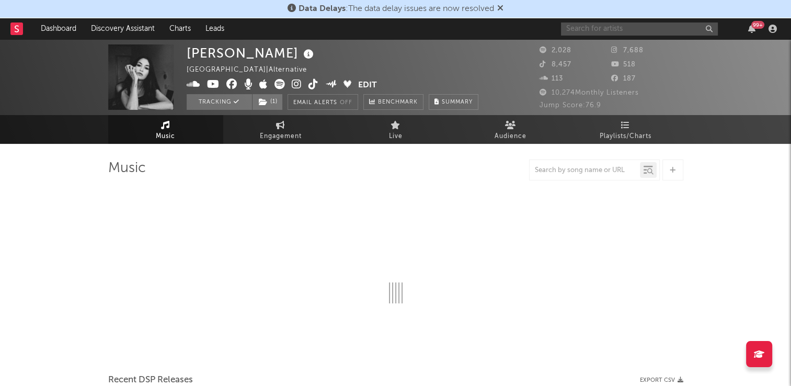
click at [615, 29] on input "text" at bounding box center [639, 28] width 157 height 13
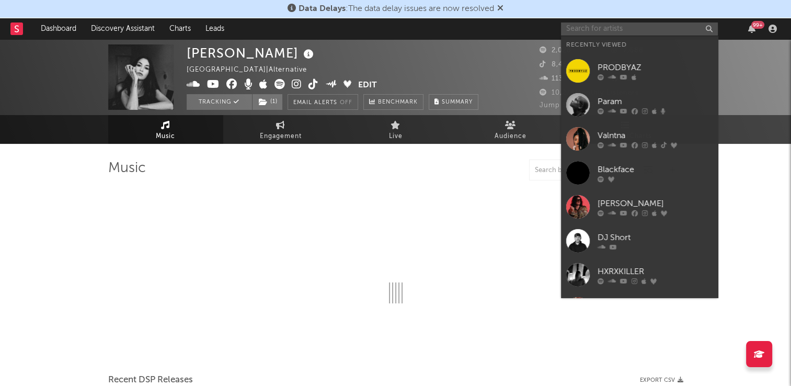
select select "6m"
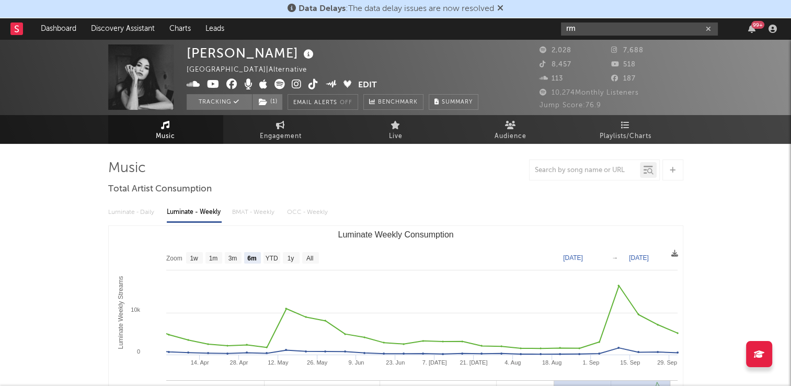
type input "rm"
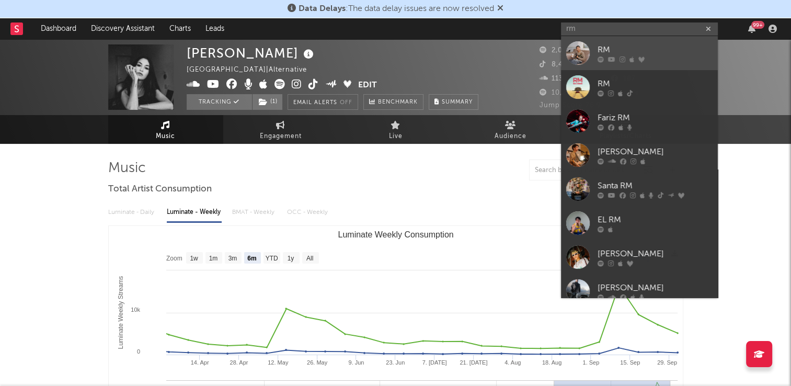
click at [584, 55] on div at bounding box center [578, 53] width 24 height 24
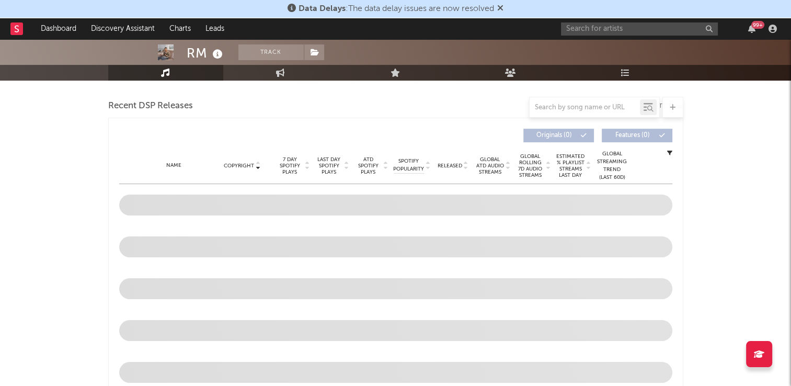
scroll to position [209, 0]
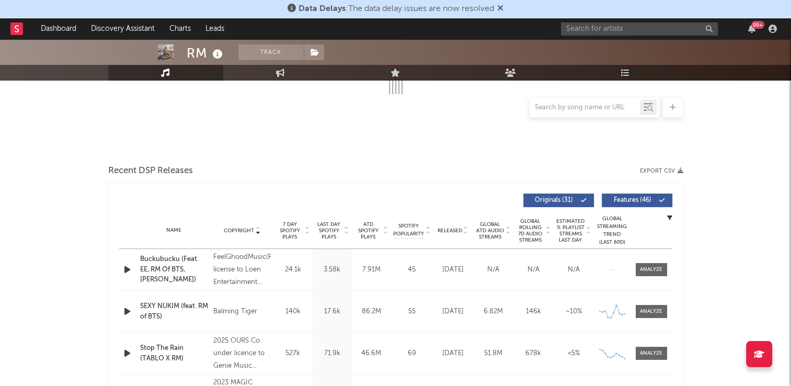
select select "6m"
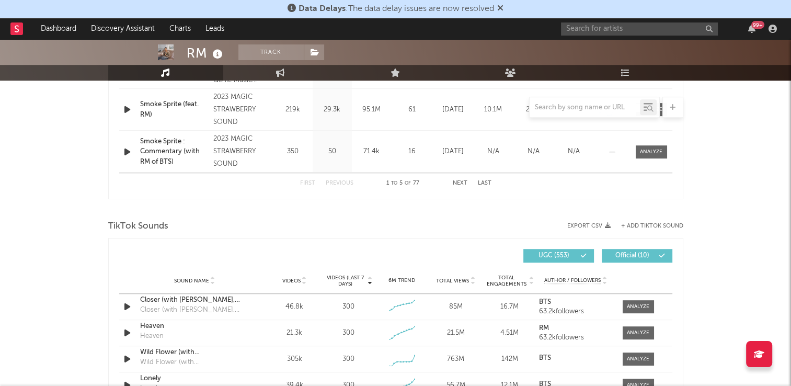
scroll to position [501, 0]
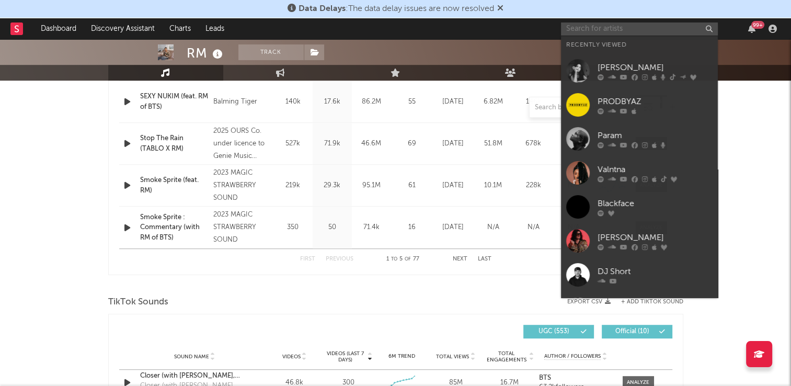
click at [600, 32] on input "text" at bounding box center [639, 28] width 157 height 13
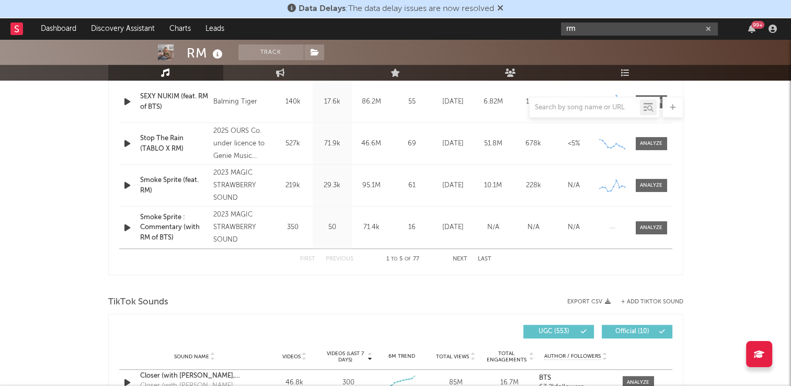
type input "r"
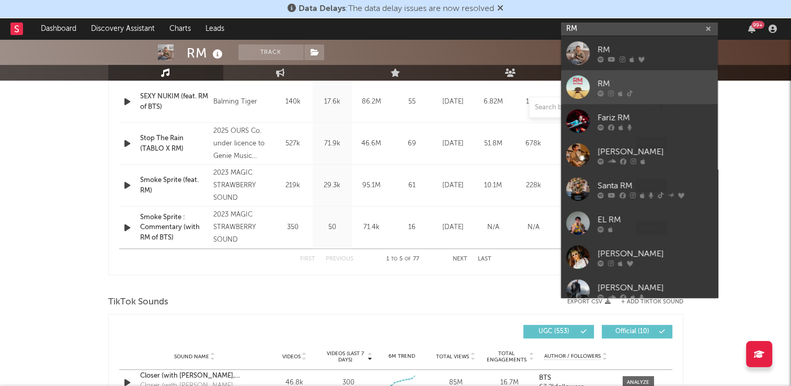
type input "RM"
click at [600, 85] on div "RM" at bounding box center [654, 83] width 115 height 13
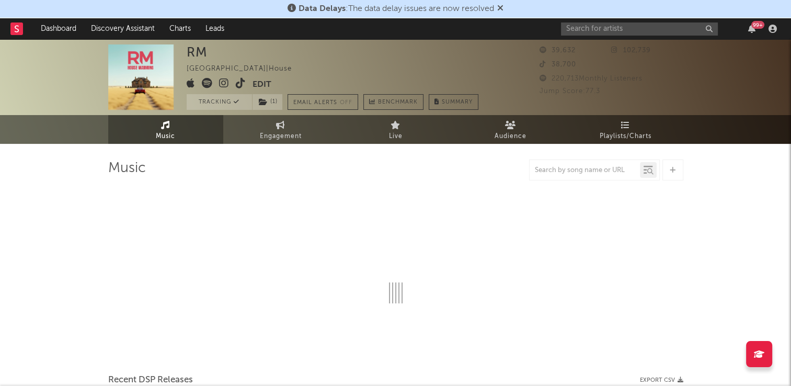
select select "6m"
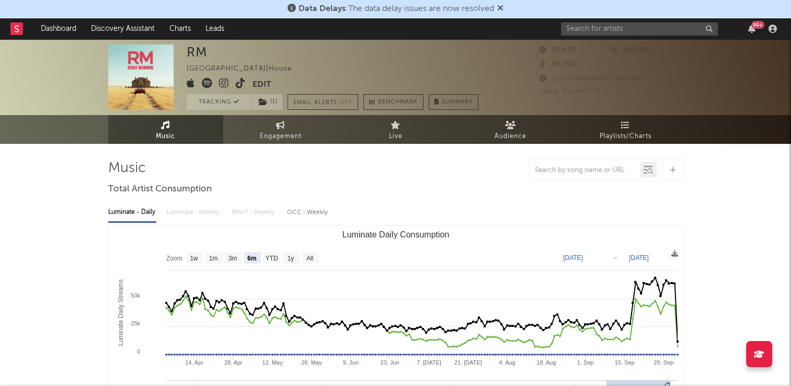
click at [240, 84] on icon at bounding box center [241, 83] width 10 height 10
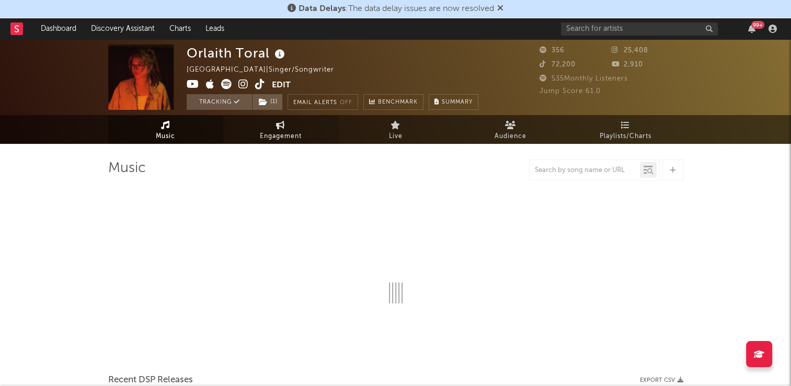
select select "6m"
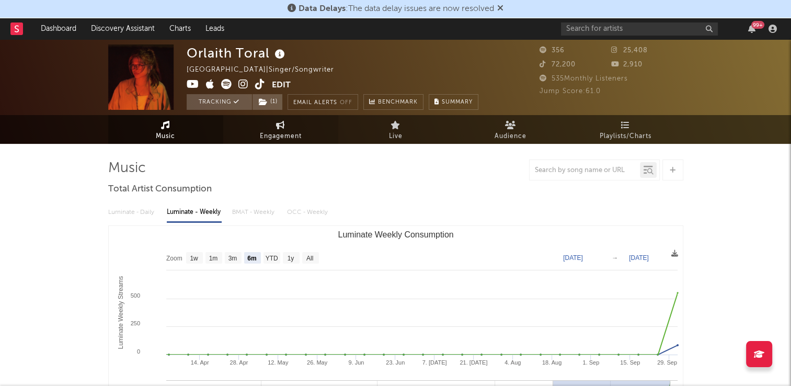
click at [294, 135] on span "Engagement" at bounding box center [281, 136] width 42 height 13
select select "1w"
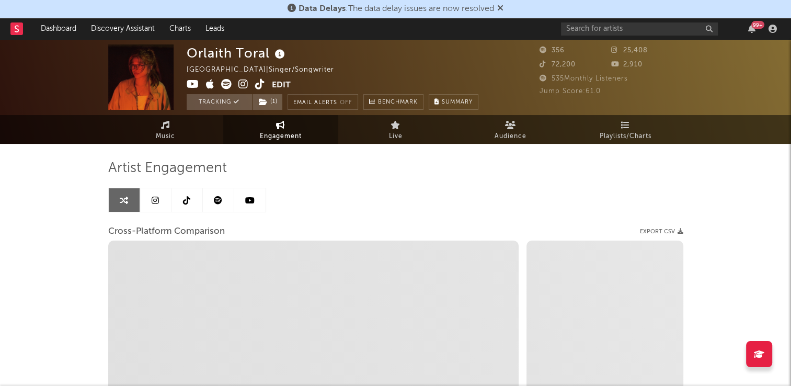
click at [182, 198] on link at bounding box center [186, 200] width 31 height 24
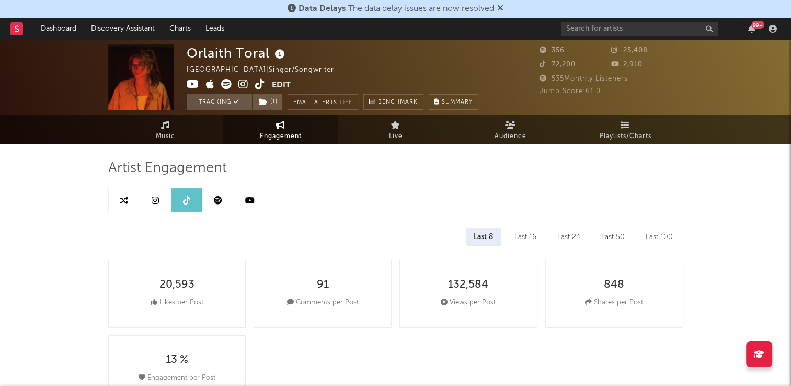
select select "6m"
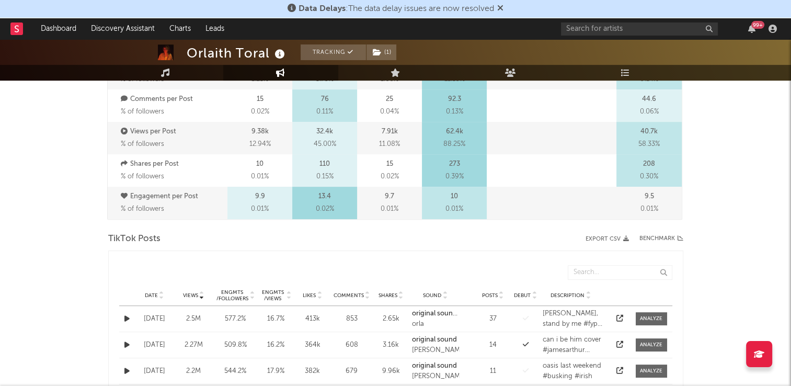
scroll to position [470, 0]
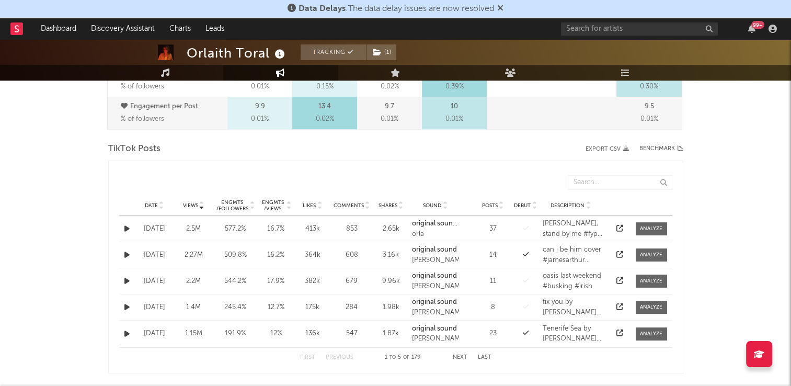
click at [160, 202] on icon at bounding box center [161, 203] width 5 height 4
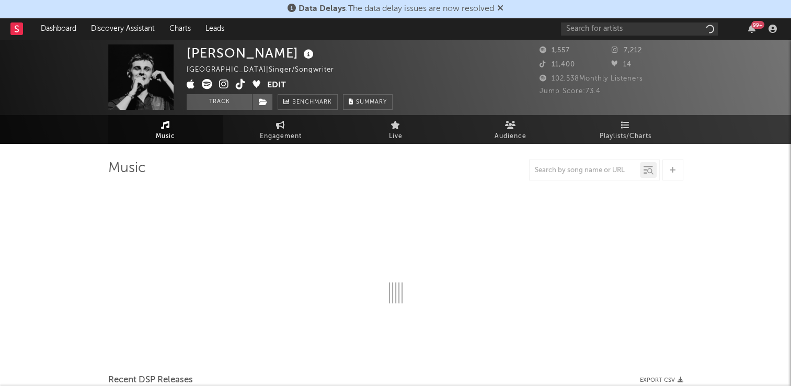
select select "6m"
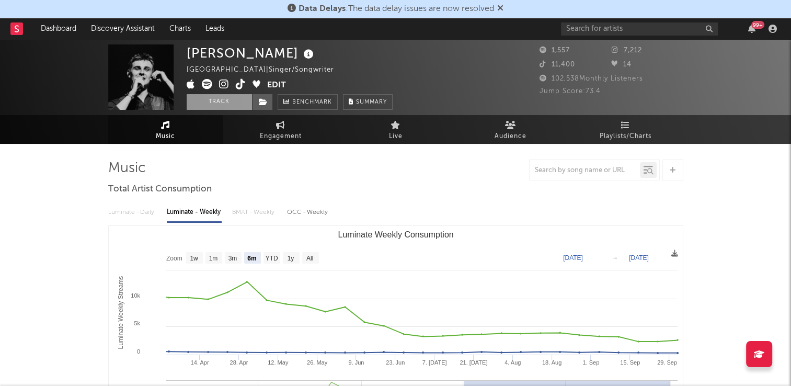
click at [214, 103] on button "Track" at bounding box center [219, 102] width 65 height 16
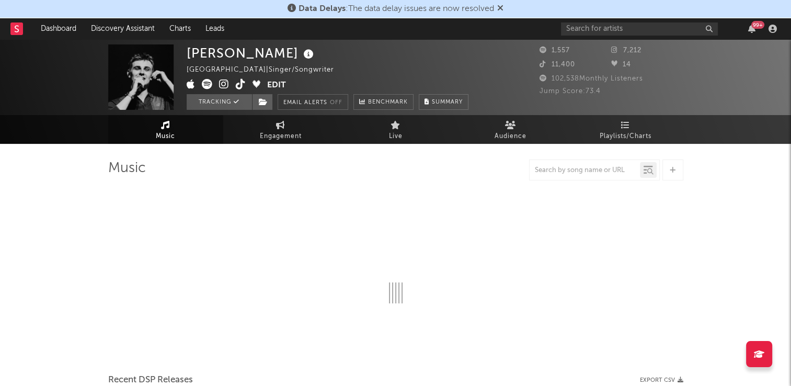
select select "6m"
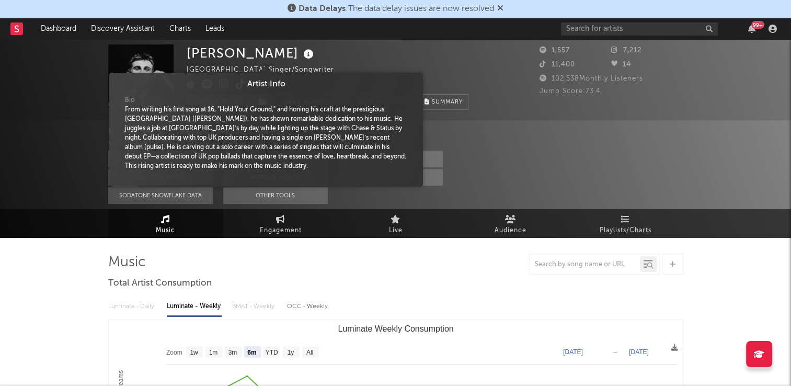
click at [301, 57] on icon at bounding box center [308, 54] width 15 height 15
click at [344, 70] on div "[PERSON_NAME] [GEOGRAPHIC_DATA] | Singer/Songwriter Edit Tracking Email Alerts …" at bounding box center [328, 76] width 282 height 65
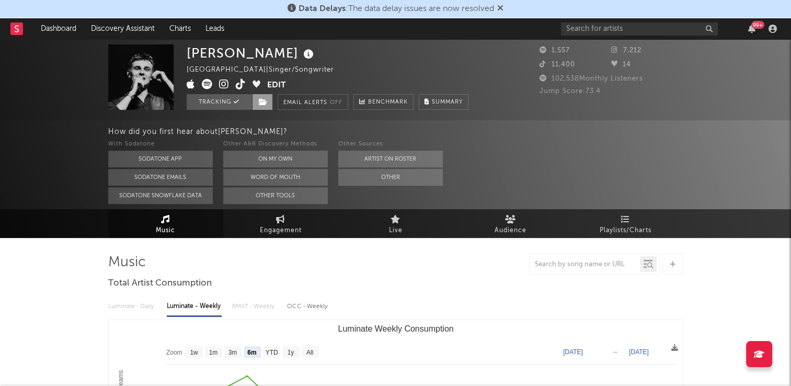
click at [265, 96] on span at bounding box center [262, 102] width 21 height 16
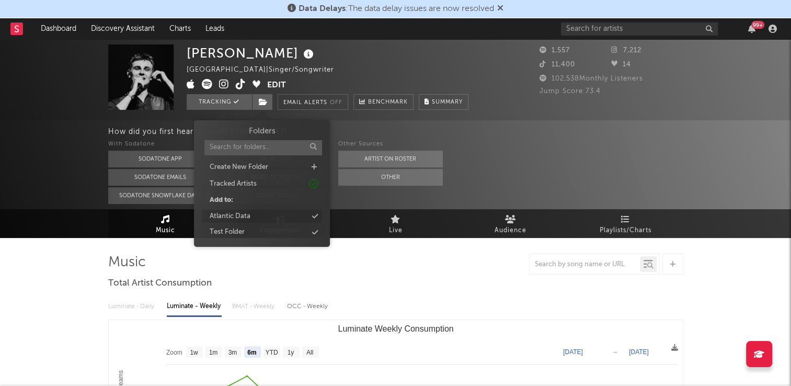
click at [257, 216] on div "Atlantic Data" at bounding box center [262, 217] width 120 height 14
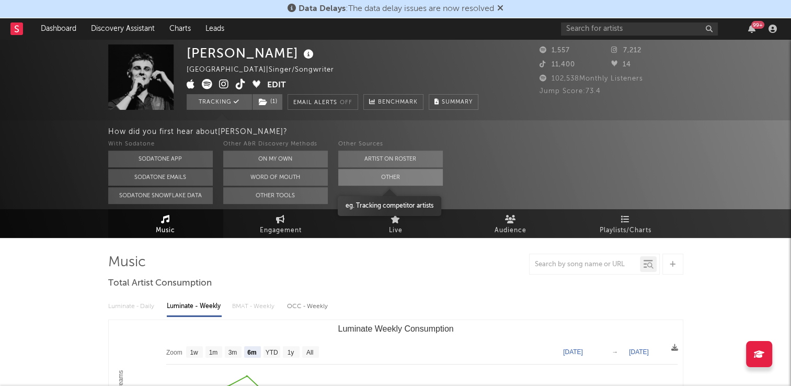
click at [377, 182] on button "Other" at bounding box center [390, 177] width 105 height 17
click at [363, 179] on button "Other" at bounding box center [390, 177] width 105 height 17
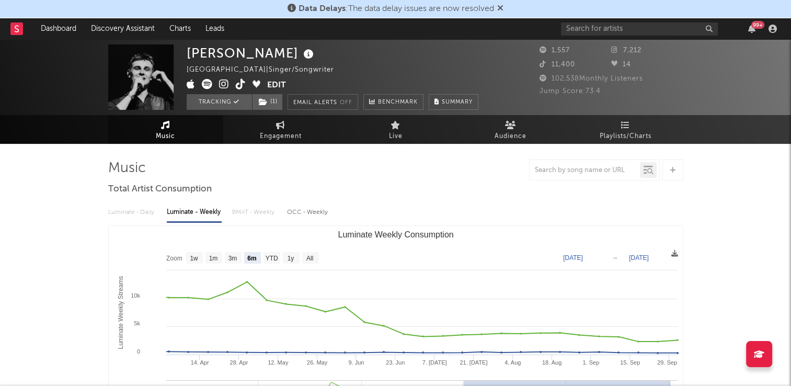
click at [239, 86] on icon at bounding box center [241, 84] width 10 height 10
drag, startPoint x: 286, startPoint y: 128, endPoint x: 270, endPoint y: 131, distance: 16.0
click at [286, 128] on link "Engagement" at bounding box center [280, 129] width 115 height 29
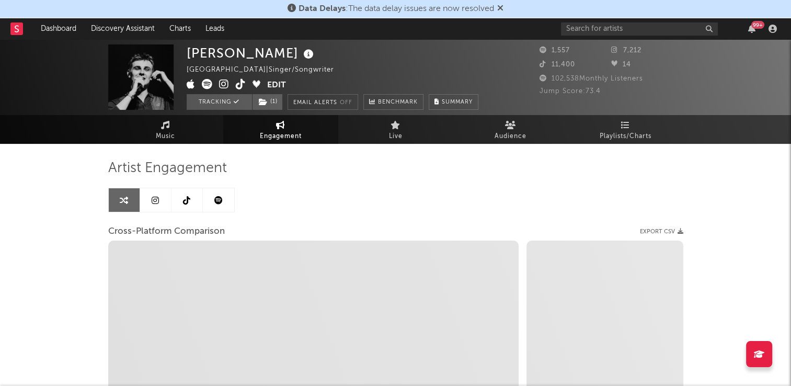
select select "1w"
click at [187, 196] on icon at bounding box center [186, 200] width 7 height 8
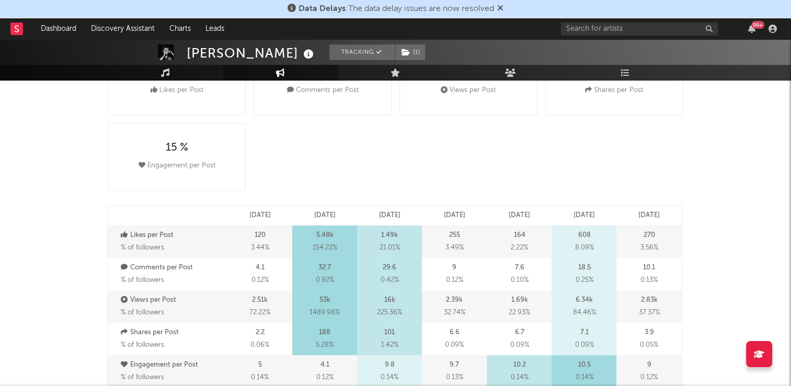
select select "6m"
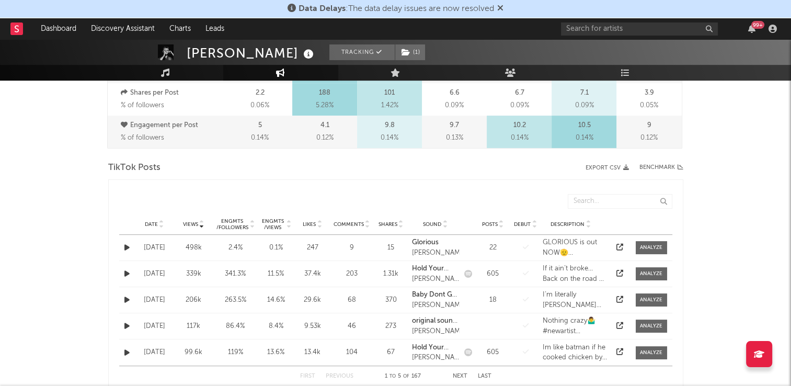
scroll to position [470, 0]
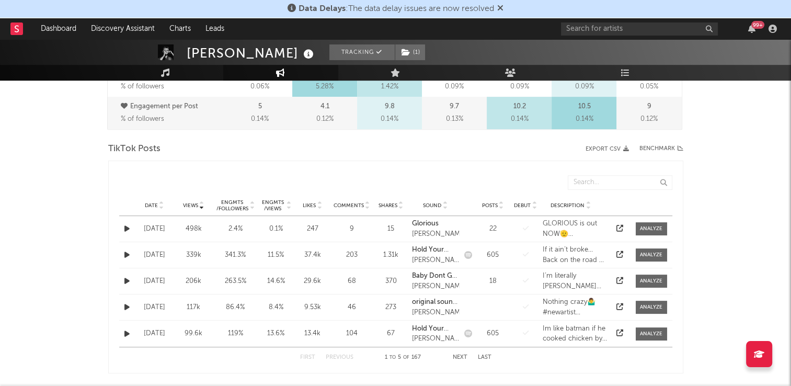
click at [163, 202] on icon at bounding box center [161, 203] width 5 height 4
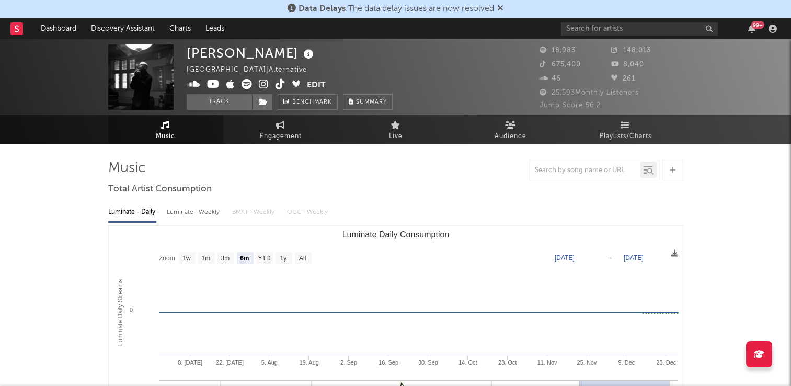
select select "6m"
click at [215, 99] on button "Track" at bounding box center [219, 102] width 65 height 16
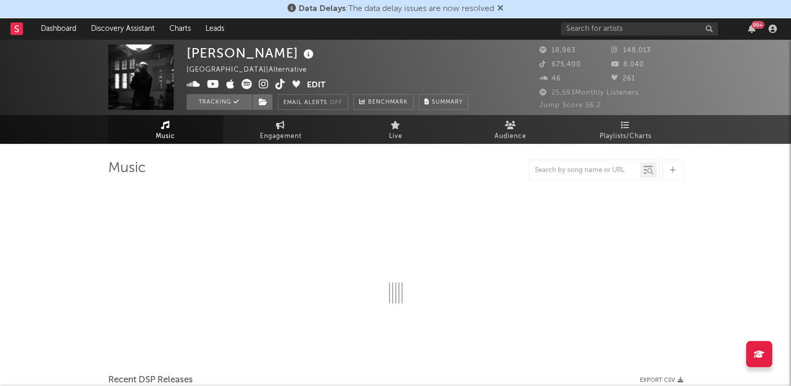
click at [310, 55] on icon at bounding box center [308, 54] width 15 height 15
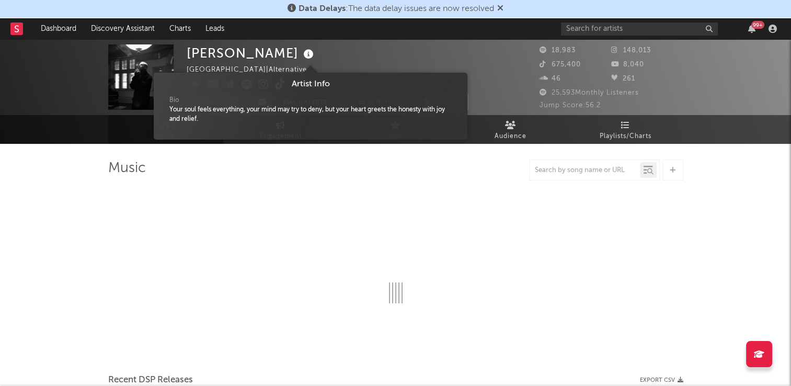
select select "6m"
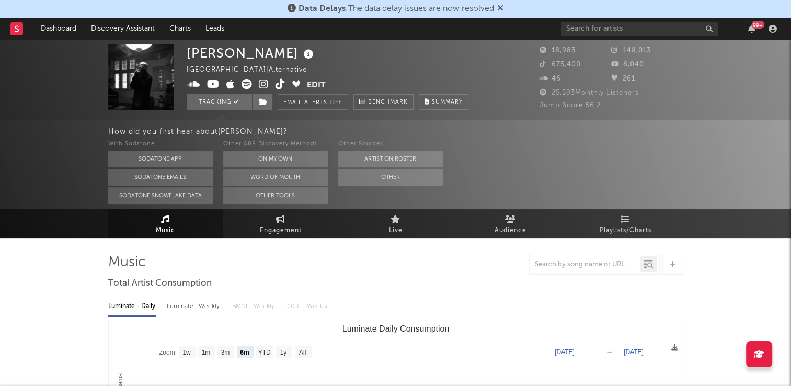
click at [368, 53] on div "[PERSON_NAME] [GEOGRAPHIC_DATA] | Alternative Edit Tracking Email Alerts Off Be…" at bounding box center [328, 76] width 282 height 65
click at [263, 103] on icon at bounding box center [263, 101] width 9 height 7
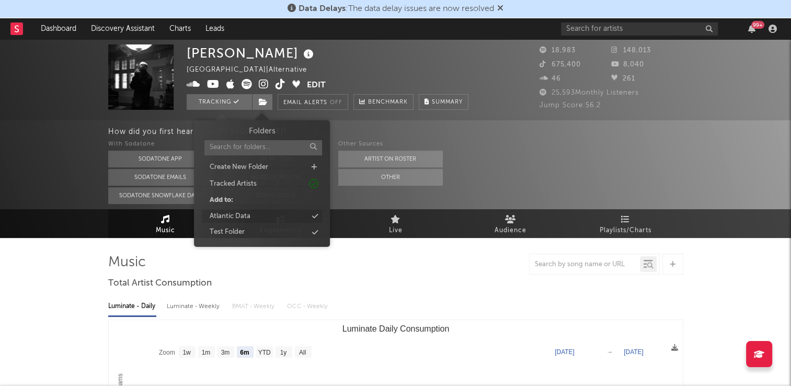
click at [248, 217] on div "Atlantic Data" at bounding box center [230, 216] width 41 height 10
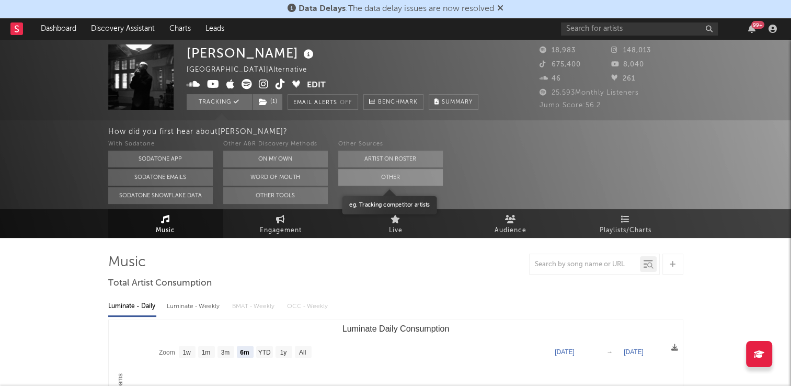
click at [397, 178] on button "Other" at bounding box center [390, 177] width 105 height 17
click at [361, 175] on button "Other" at bounding box center [390, 177] width 105 height 17
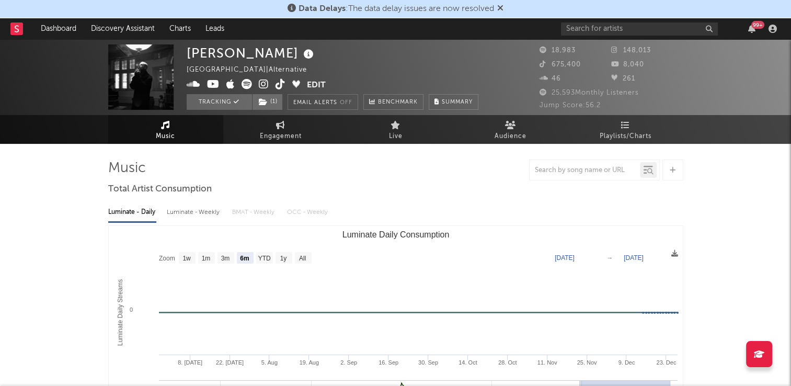
click at [277, 85] on icon at bounding box center [280, 84] width 10 height 10
drag, startPoint x: 176, startPoint y: 126, endPoint x: 214, endPoint y: 187, distance: 71.2
click at [176, 126] on link "Music" at bounding box center [165, 129] width 115 height 29
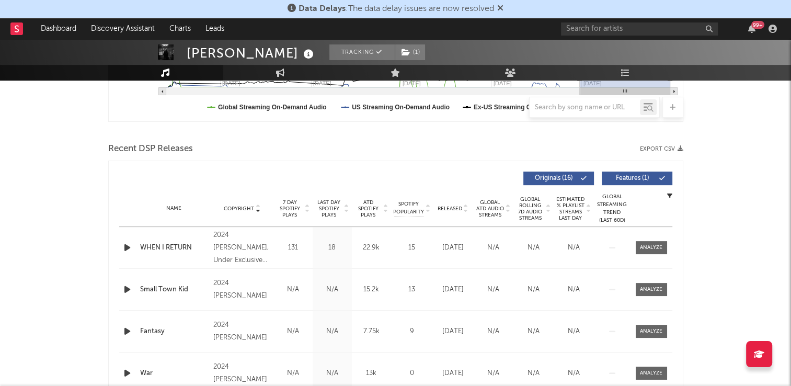
scroll to position [366, 0]
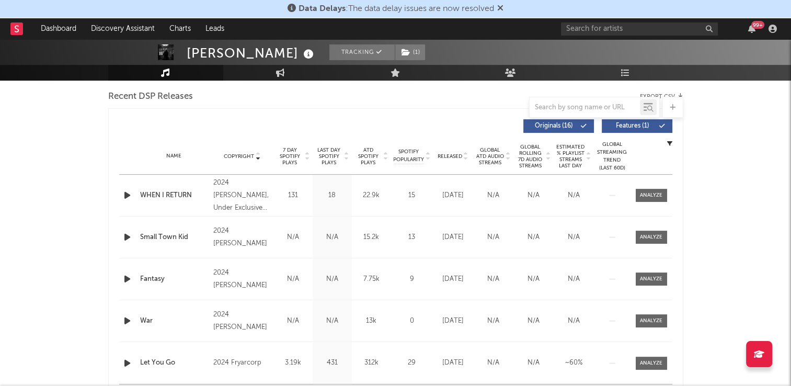
click at [257, 153] on icon at bounding box center [257, 154] width 5 height 4
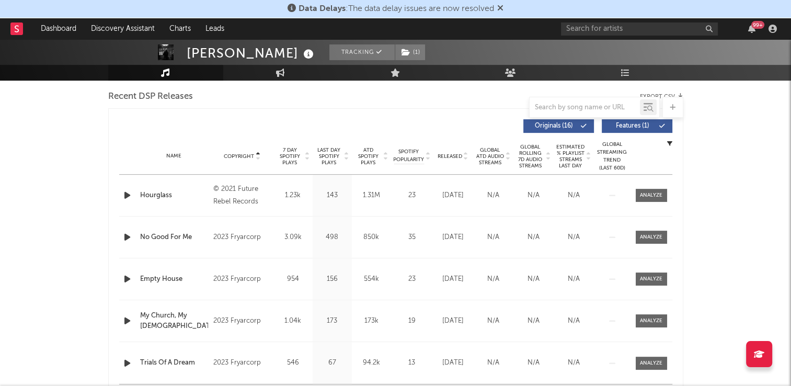
click at [257, 153] on icon at bounding box center [257, 154] width 5 height 4
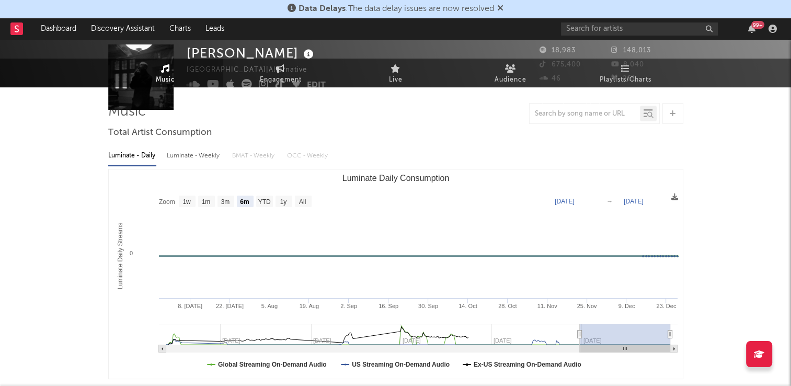
scroll to position [0, 0]
